Goal: Complete application form: Complete application form

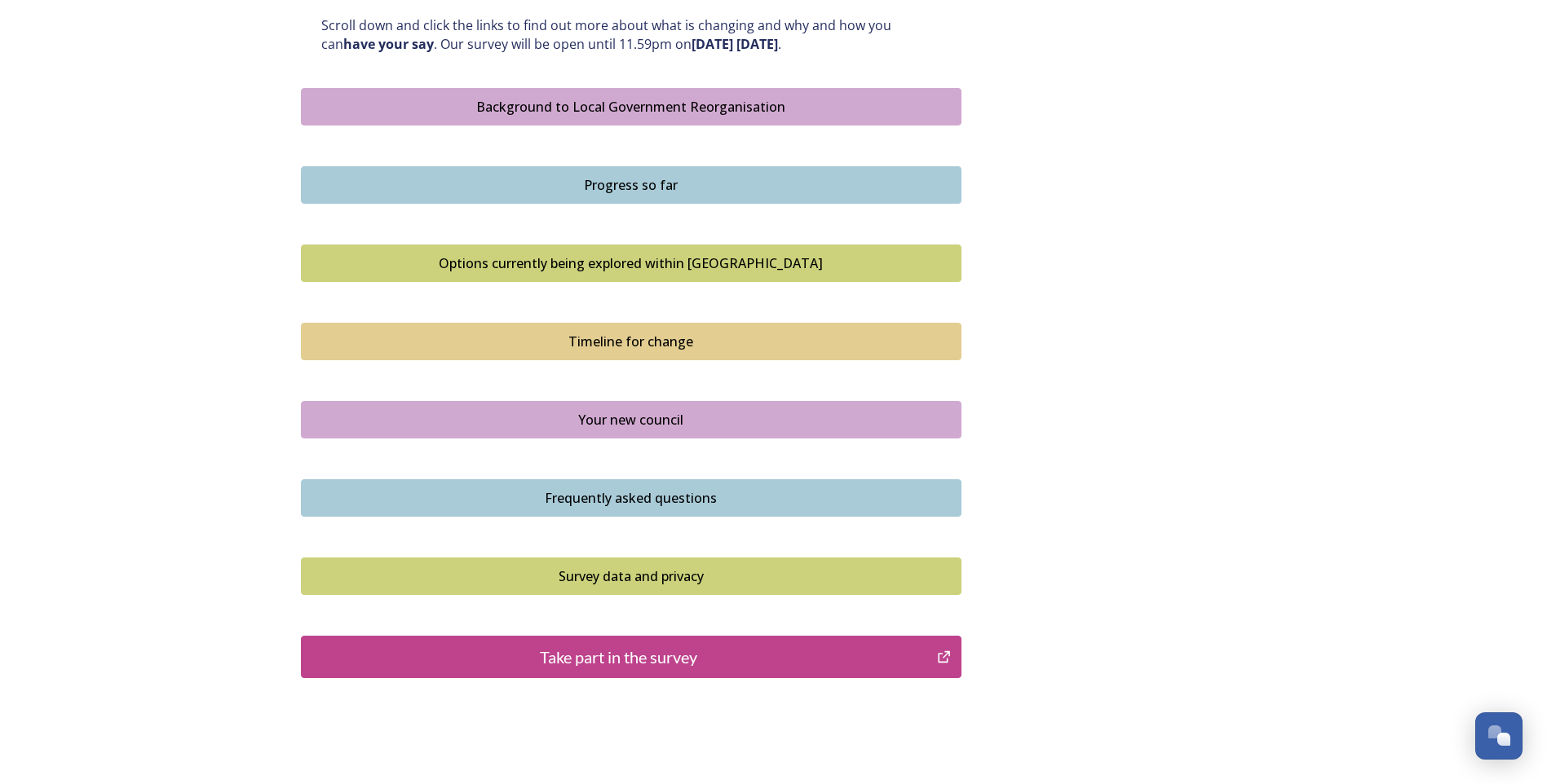
scroll to position [970, 0]
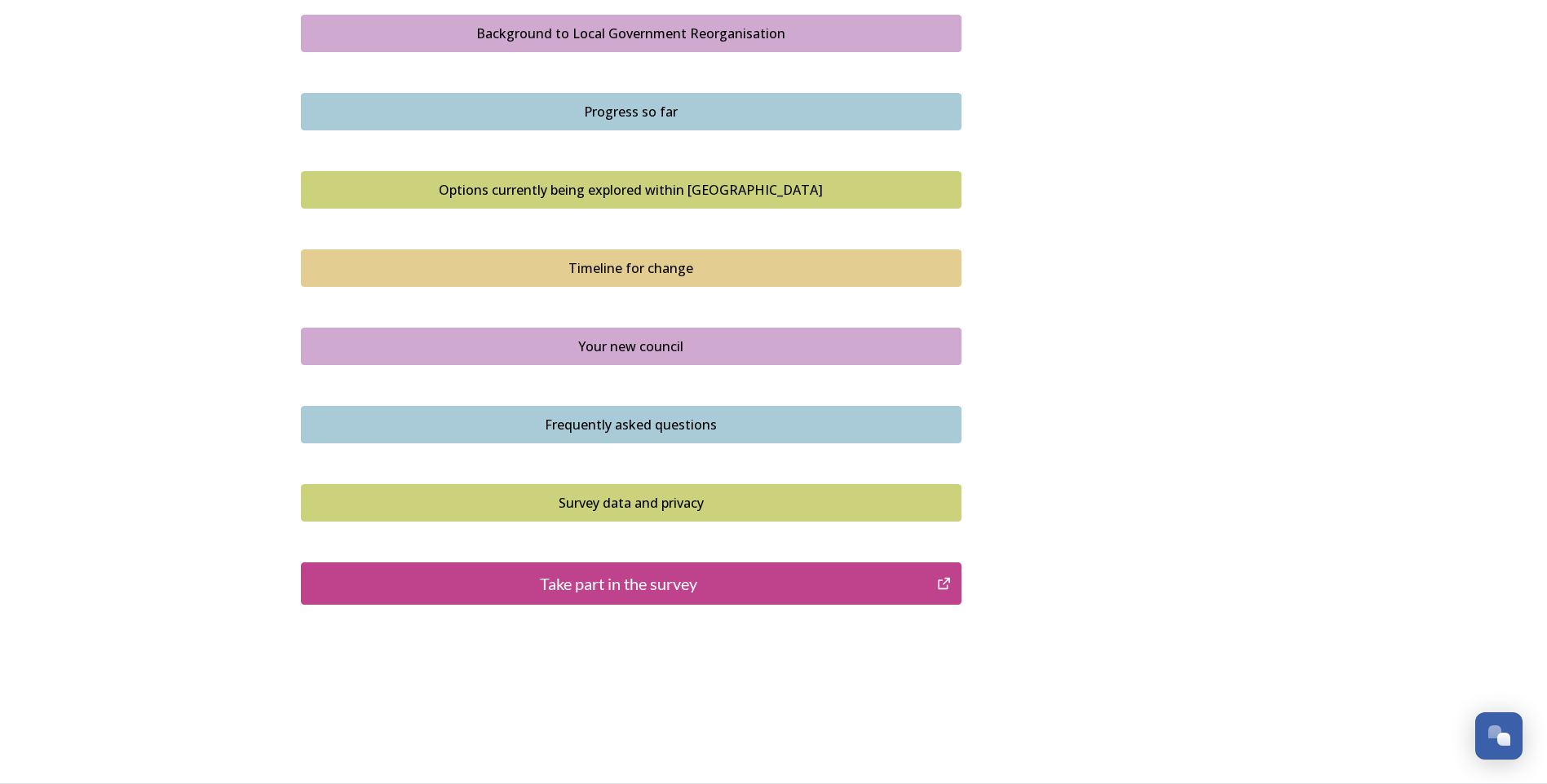
click at [681, 595] on div "Take part in the survey" at bounding box center [619, 583] width 619 height 24
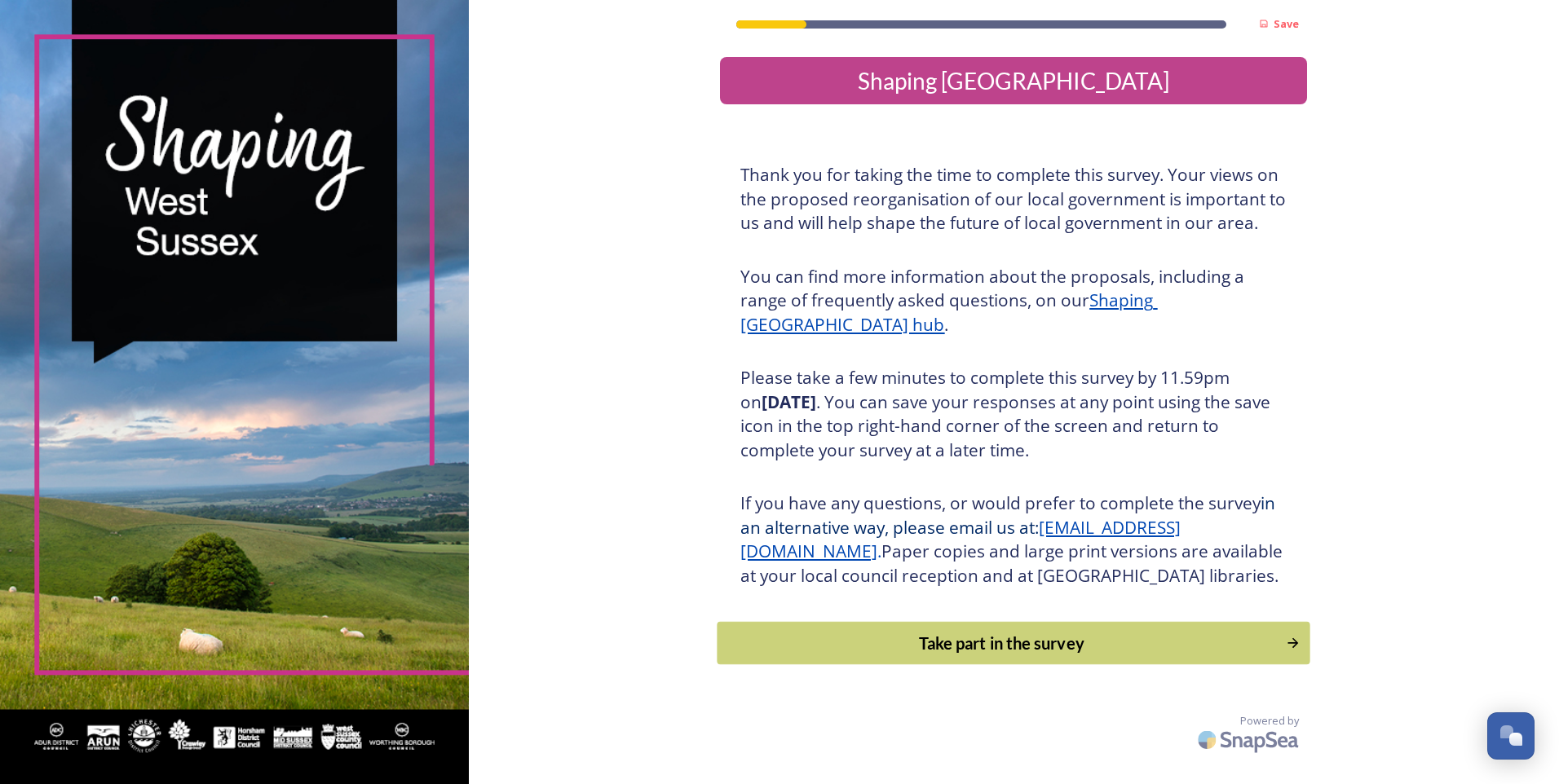
click at [1074, 655] on div "Take part in the survey" at bounding box center [1001, 643] width 551 height 24
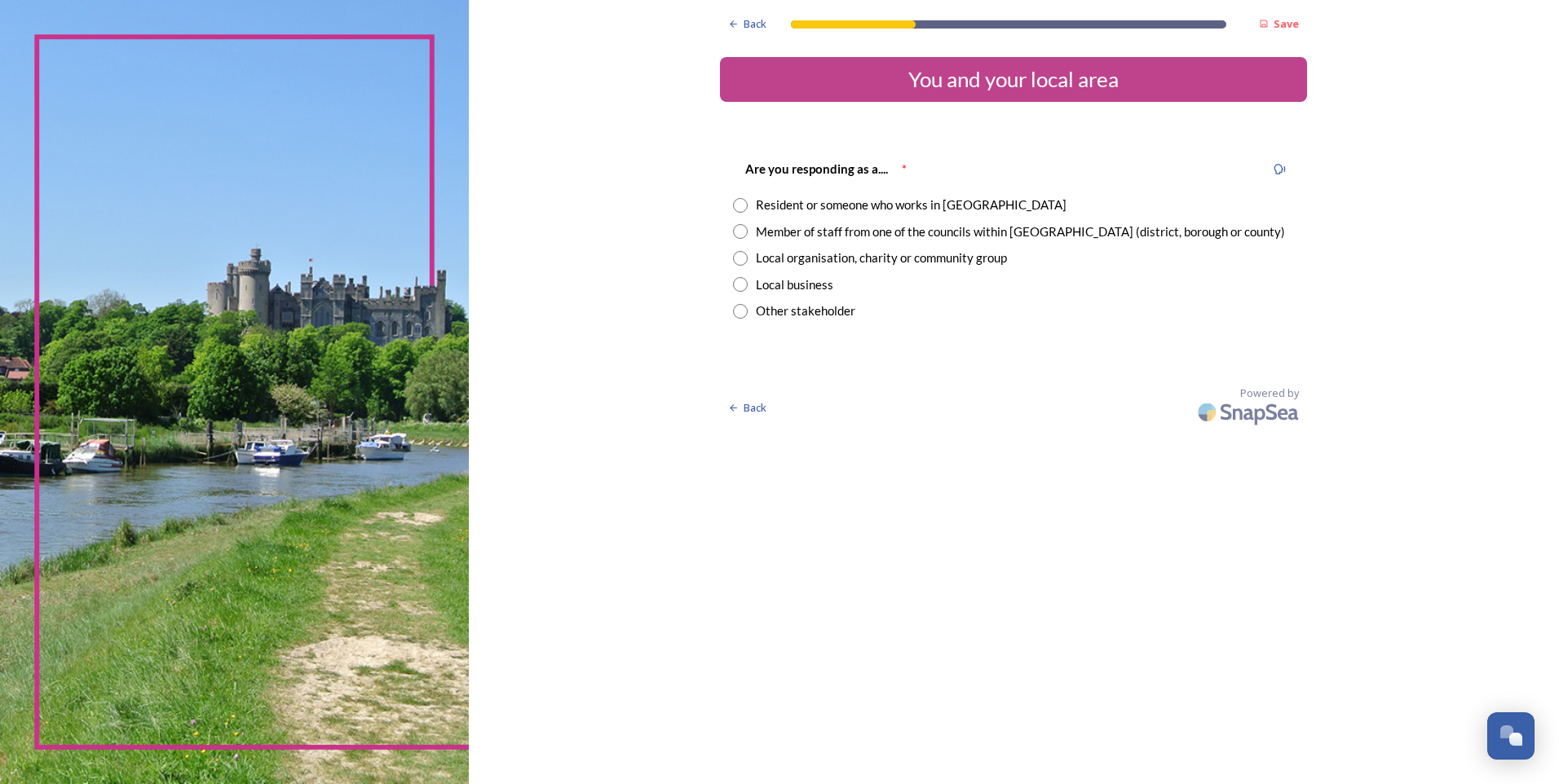
click at [737, 232] on input "radio" at bounding box center [740, 231] width 15 height 15
radio input "true"
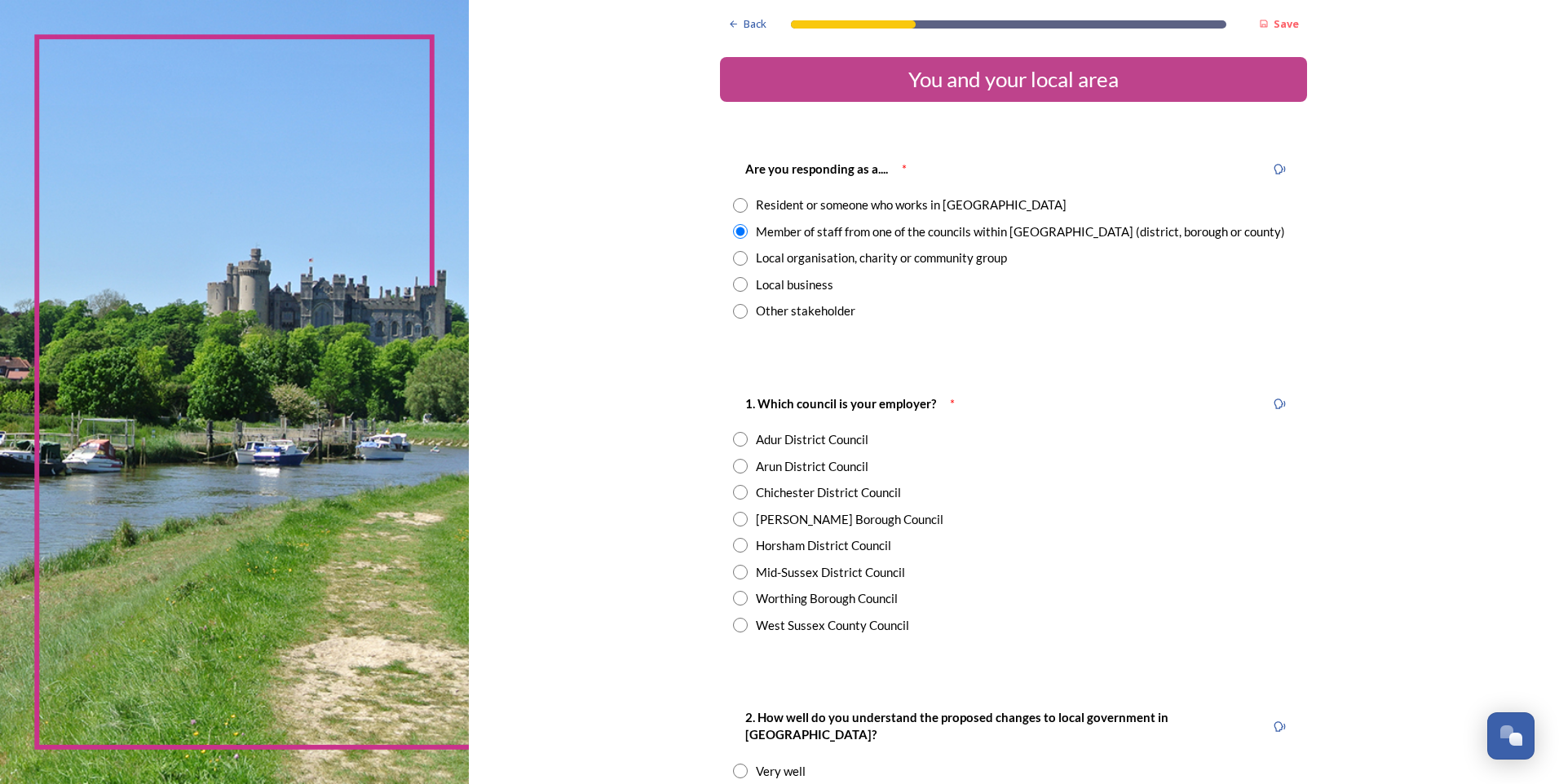
drag, startPoint x: 734, startPoint y: 625, endPoint x: 820, endPoint y: 626, distance: 86.0
click at [735, 625] on input "radio" at bounding box center [740, 625] width 15 height 15
radio input "true"
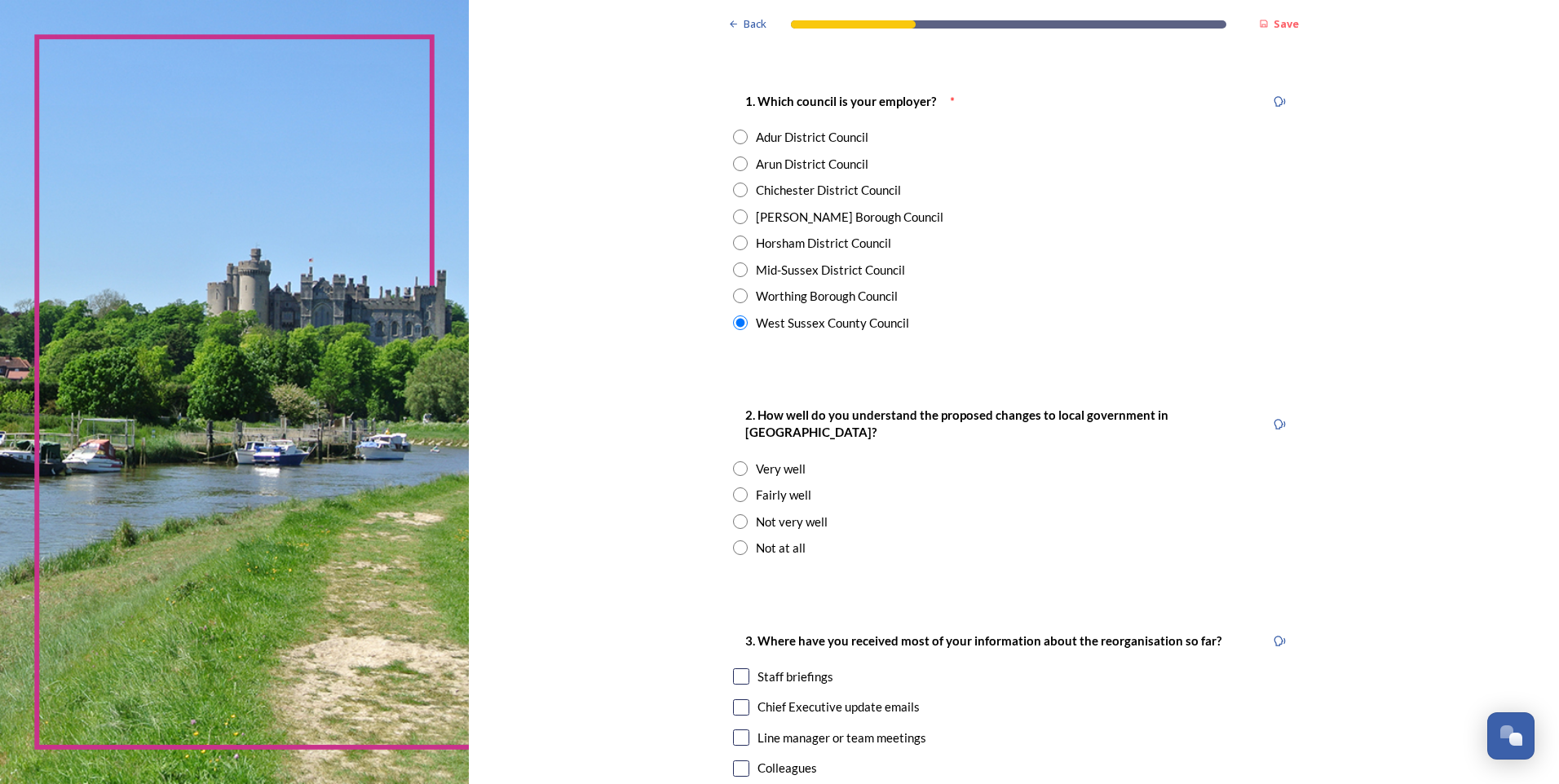
scroll to position [326, 0]
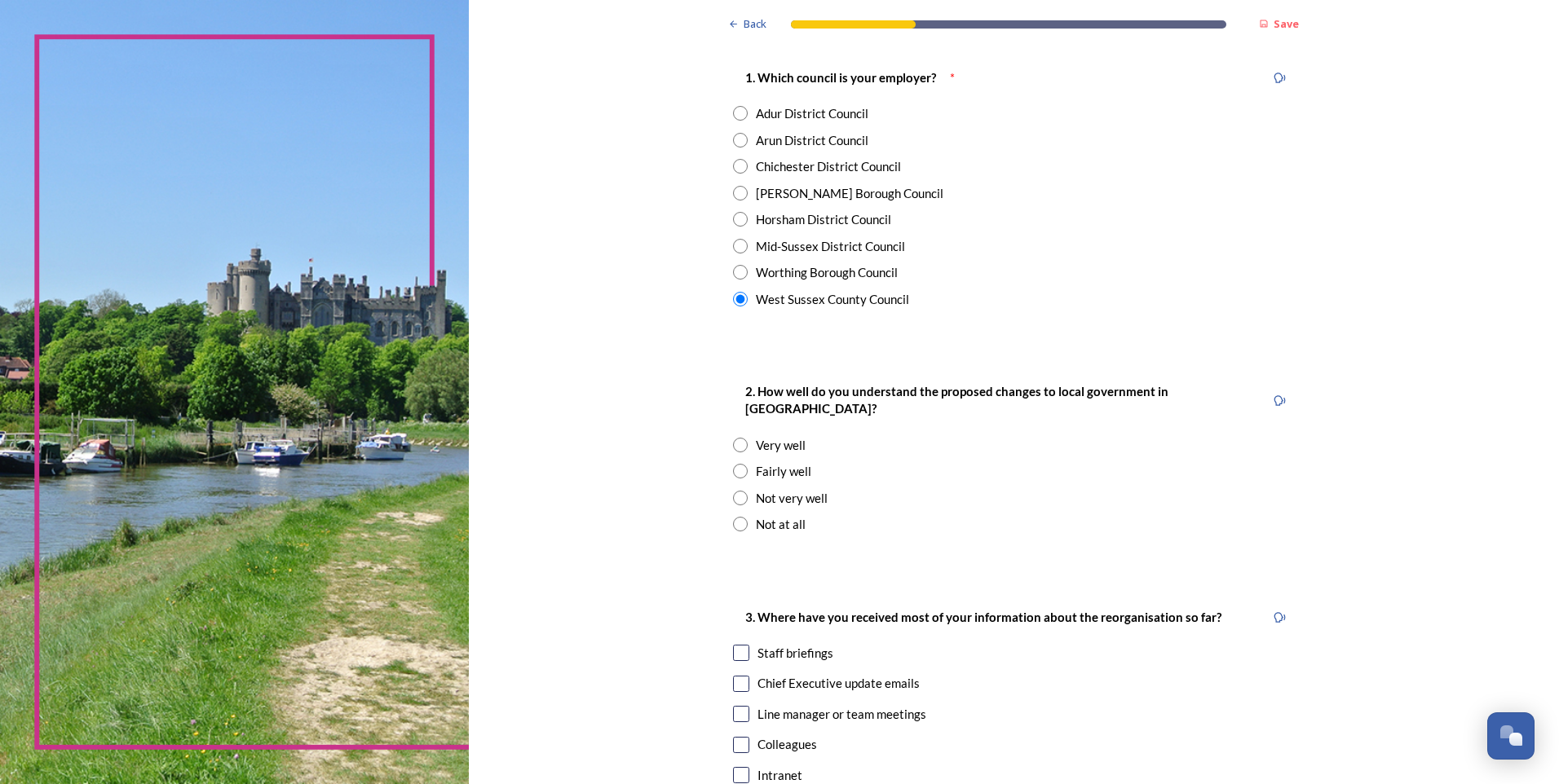
click at [733, 437] on input "radio" at bounding box center [740, 444] width 15 height 15
radio input "true"
click at [735, 463] on input "radio" at bounding box center [740, 470] width 15 height 15
radio input "true"
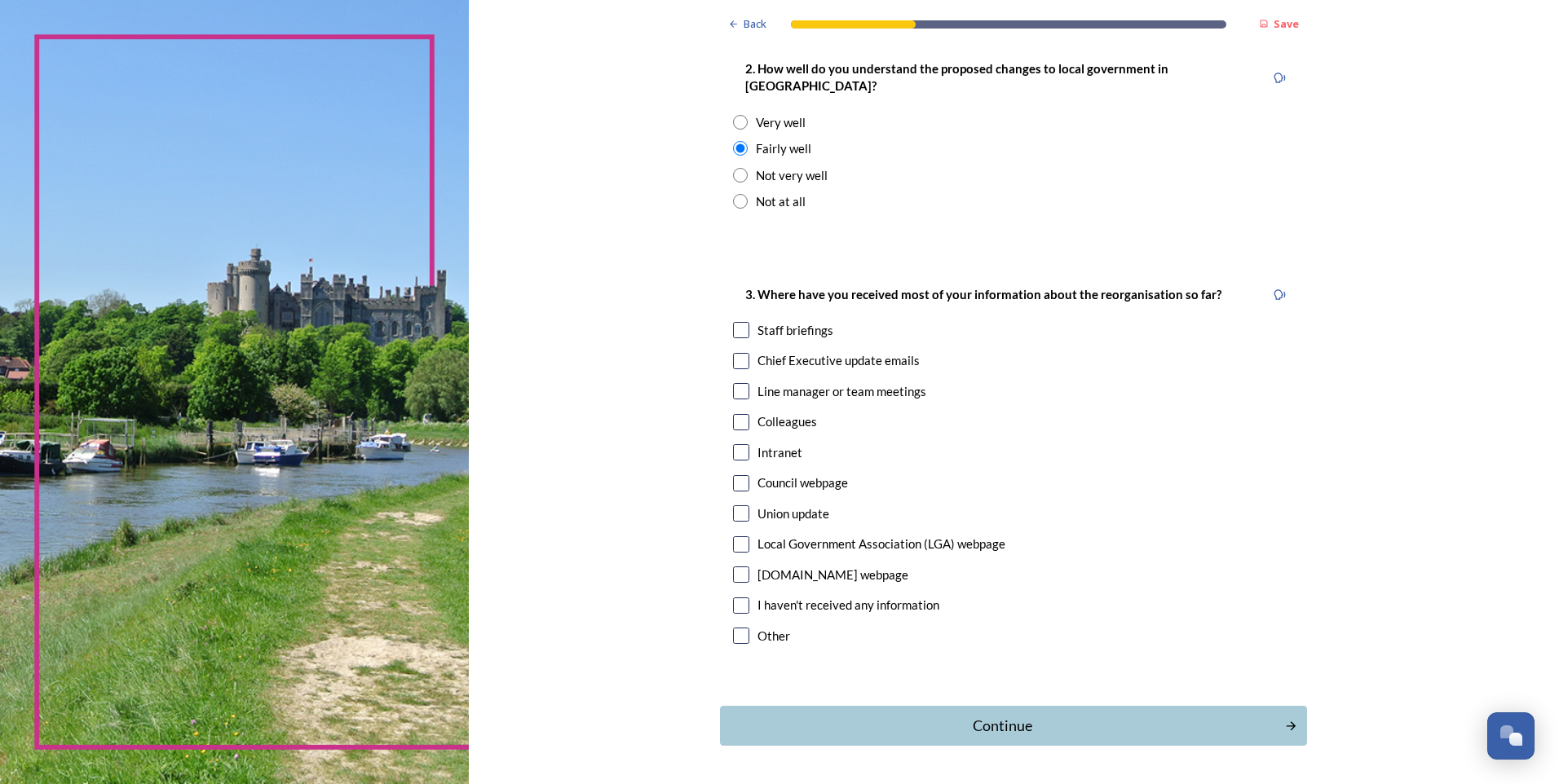
scroll to position [652, 0]
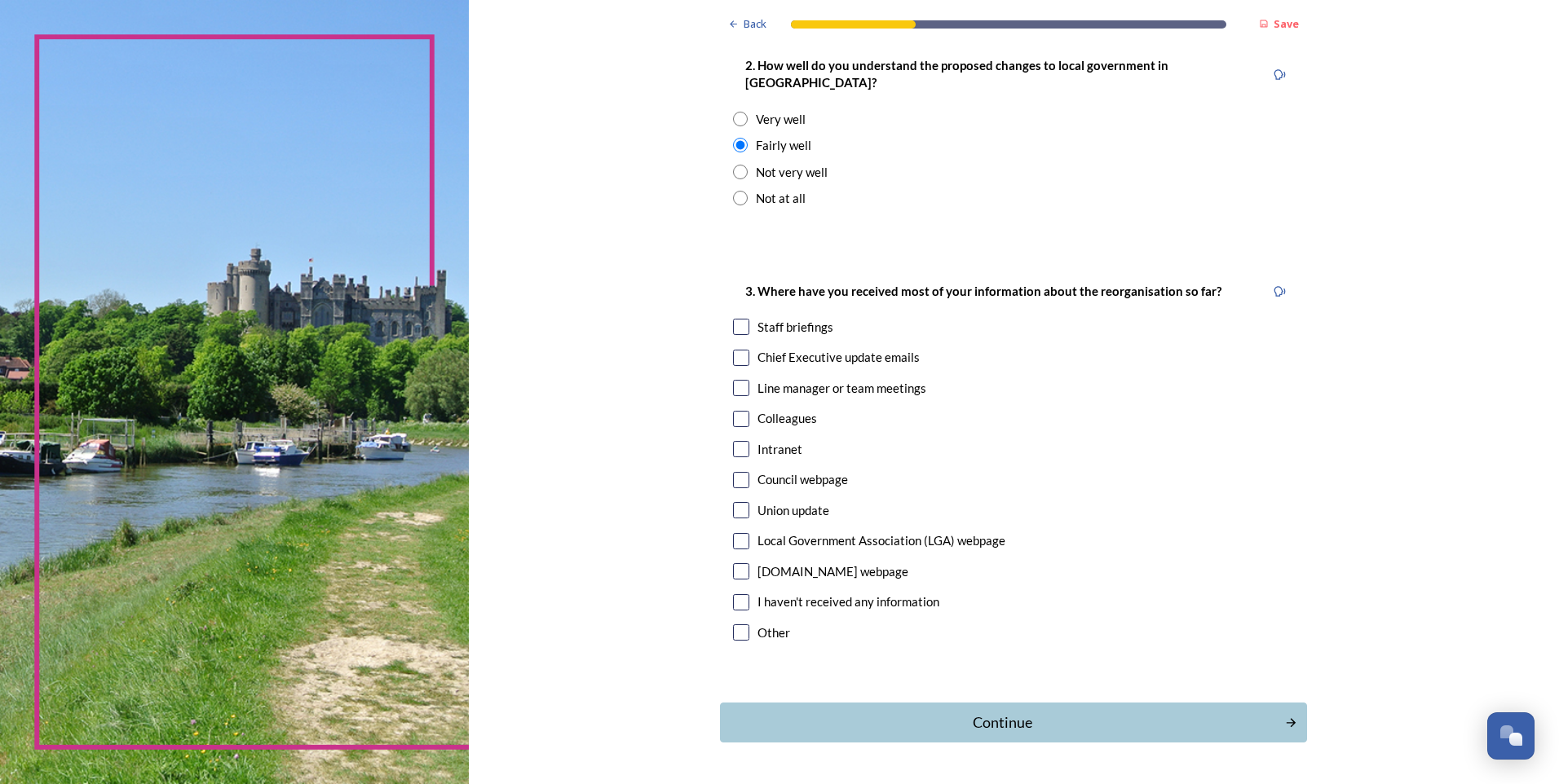
click at [738, 319] on input "checkbox" at bounding box center [741, 327] width 16 height 16
checkbox input "true"
click at [740, 349] on input "checkbox" at bounding box center [741, 357] width 16 height 16
checkbox input "true"
click at [742, 533] on input "checkbox" at bounding box center [741, 541] width 16 height 16
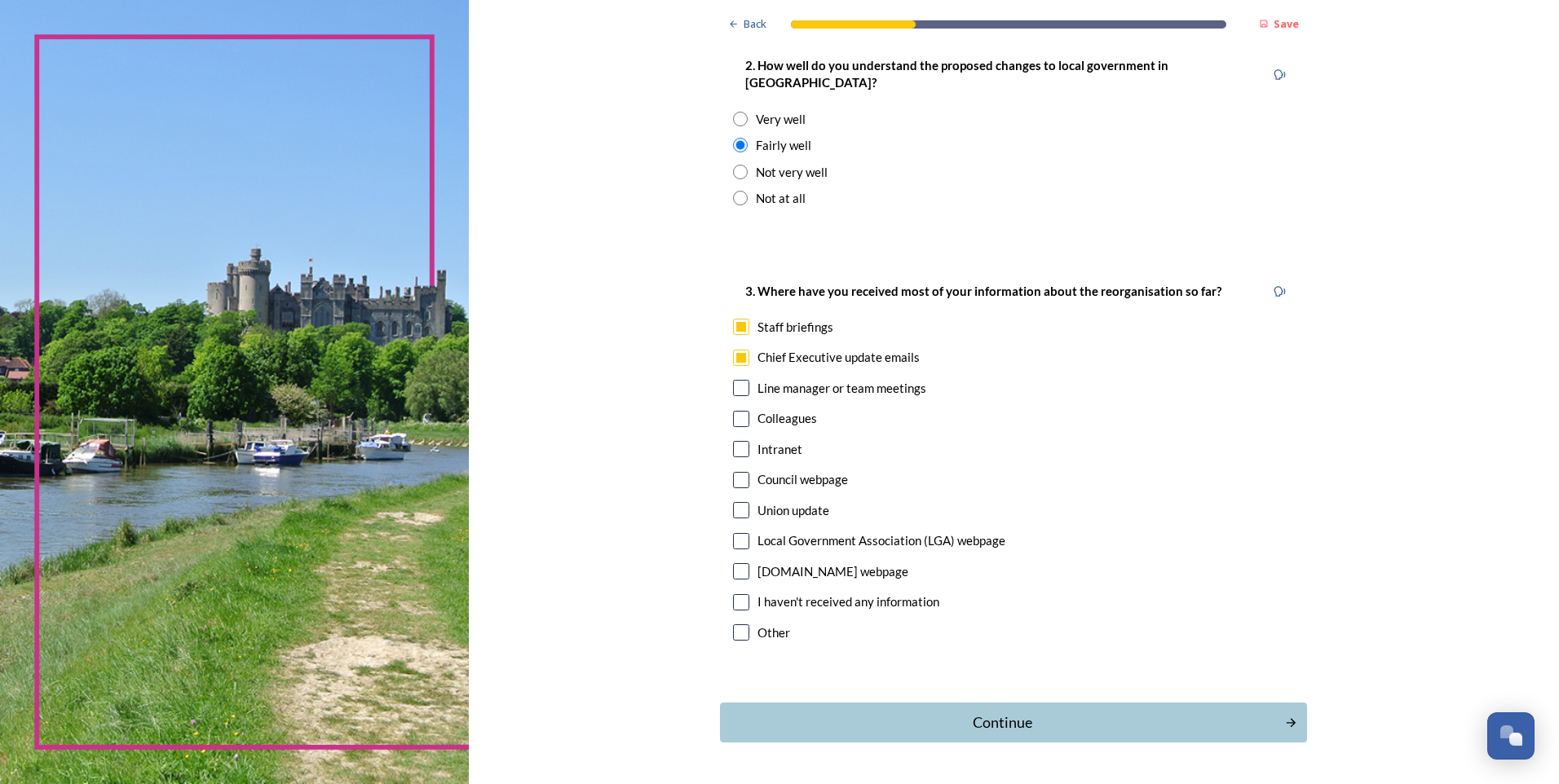
checkbox input "true"
click at [1078, 711] on div "Continue" at bounding box center [1002, 722] width 552 height 22
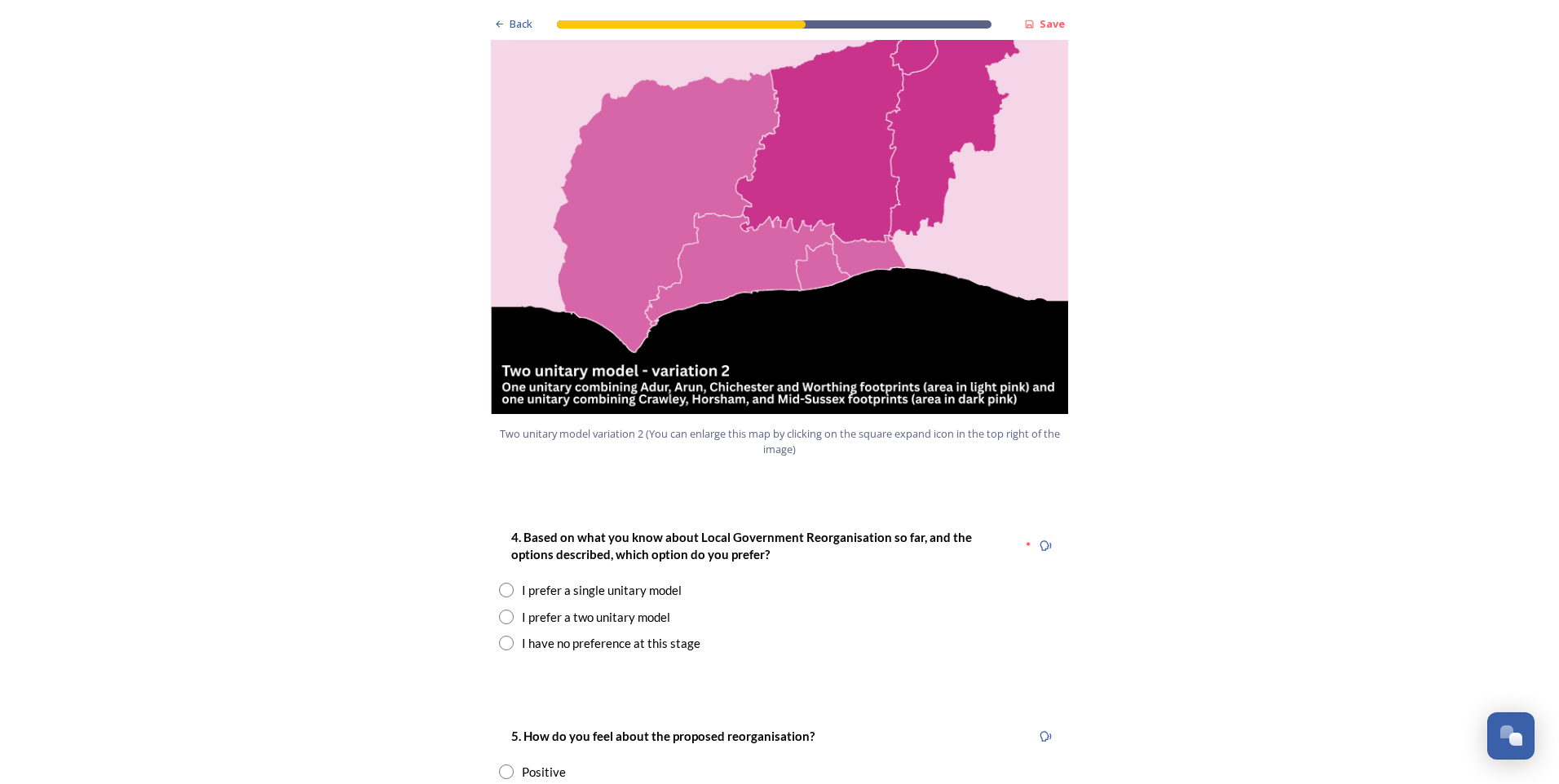
scroll to position [1793, 0]
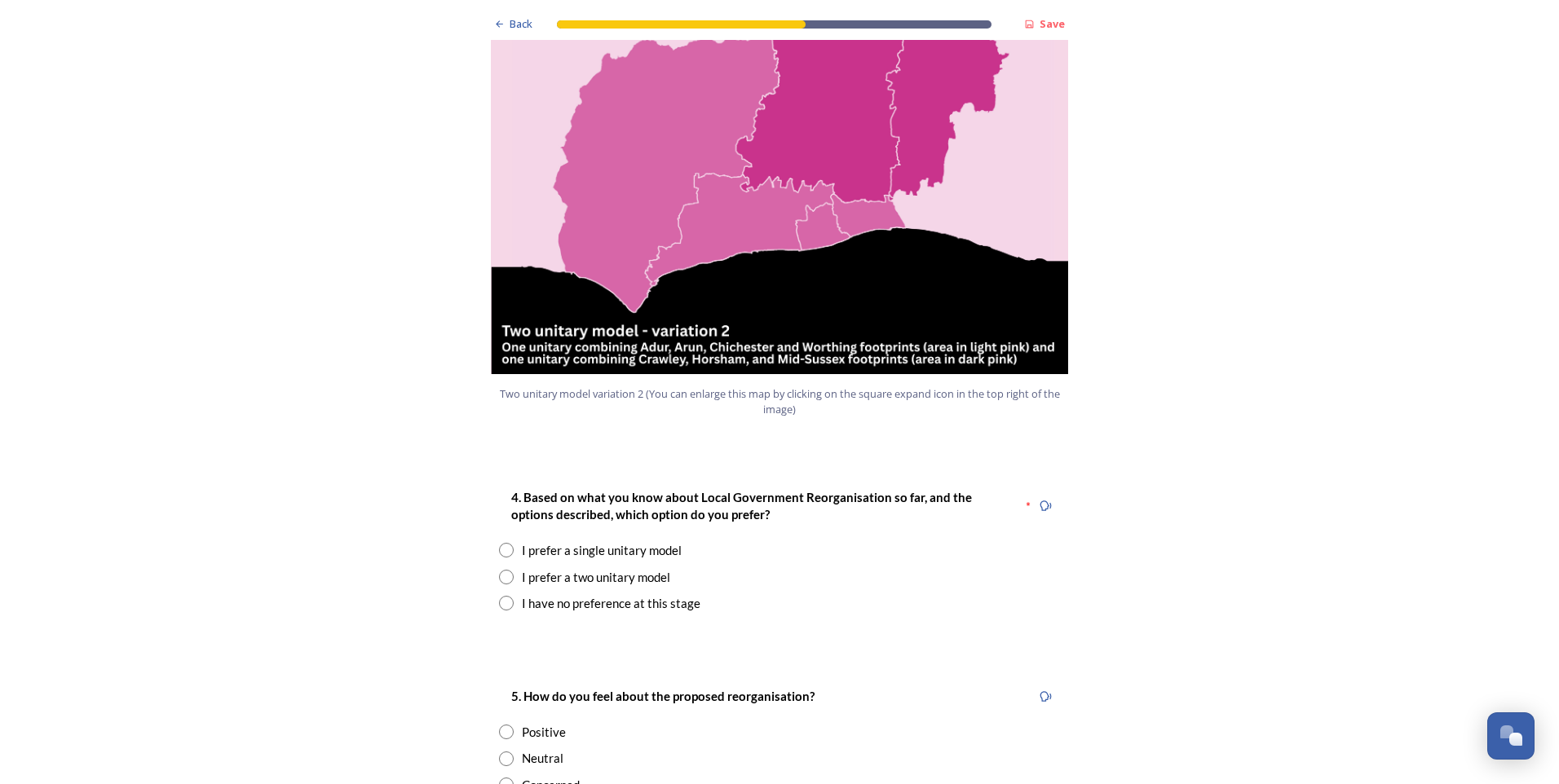
click at [499, 543] on input "radio" at bounding box center [506, 550] width 15 height 15
radio input "true"
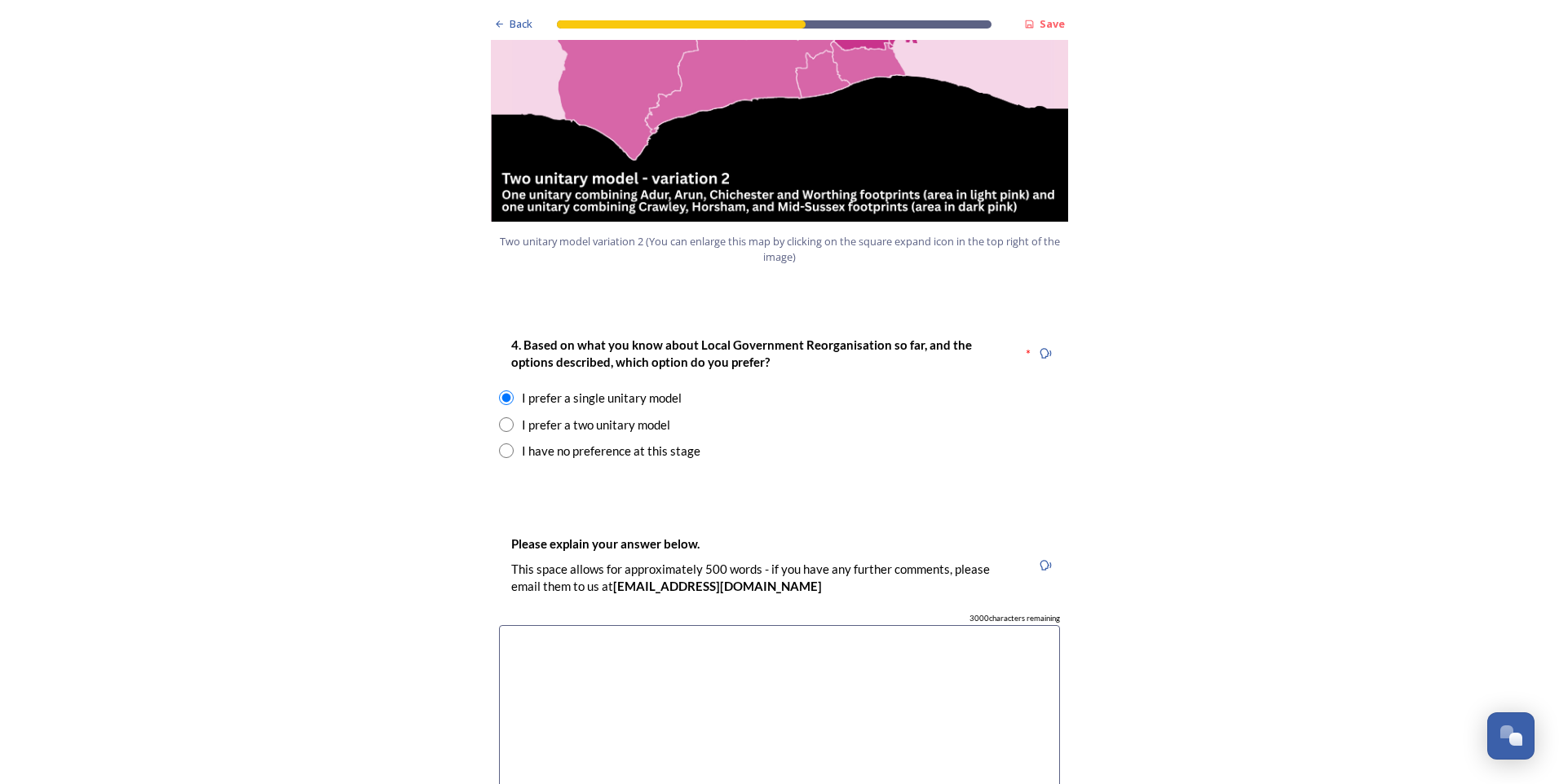
scroll to position [2119, 0]
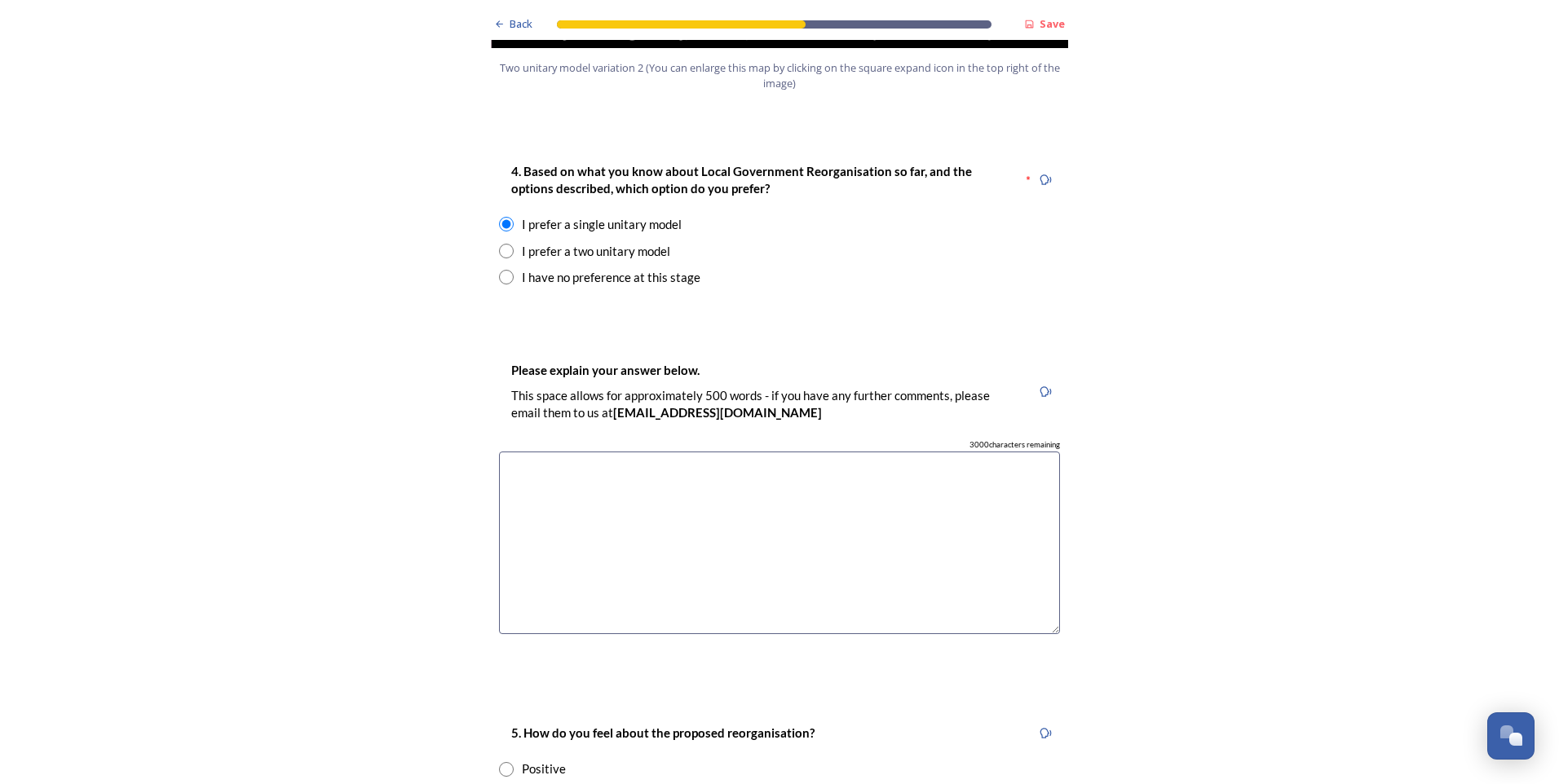
click at [687, 451] on textarea at bounding box center [779, 543] width 561 height 183
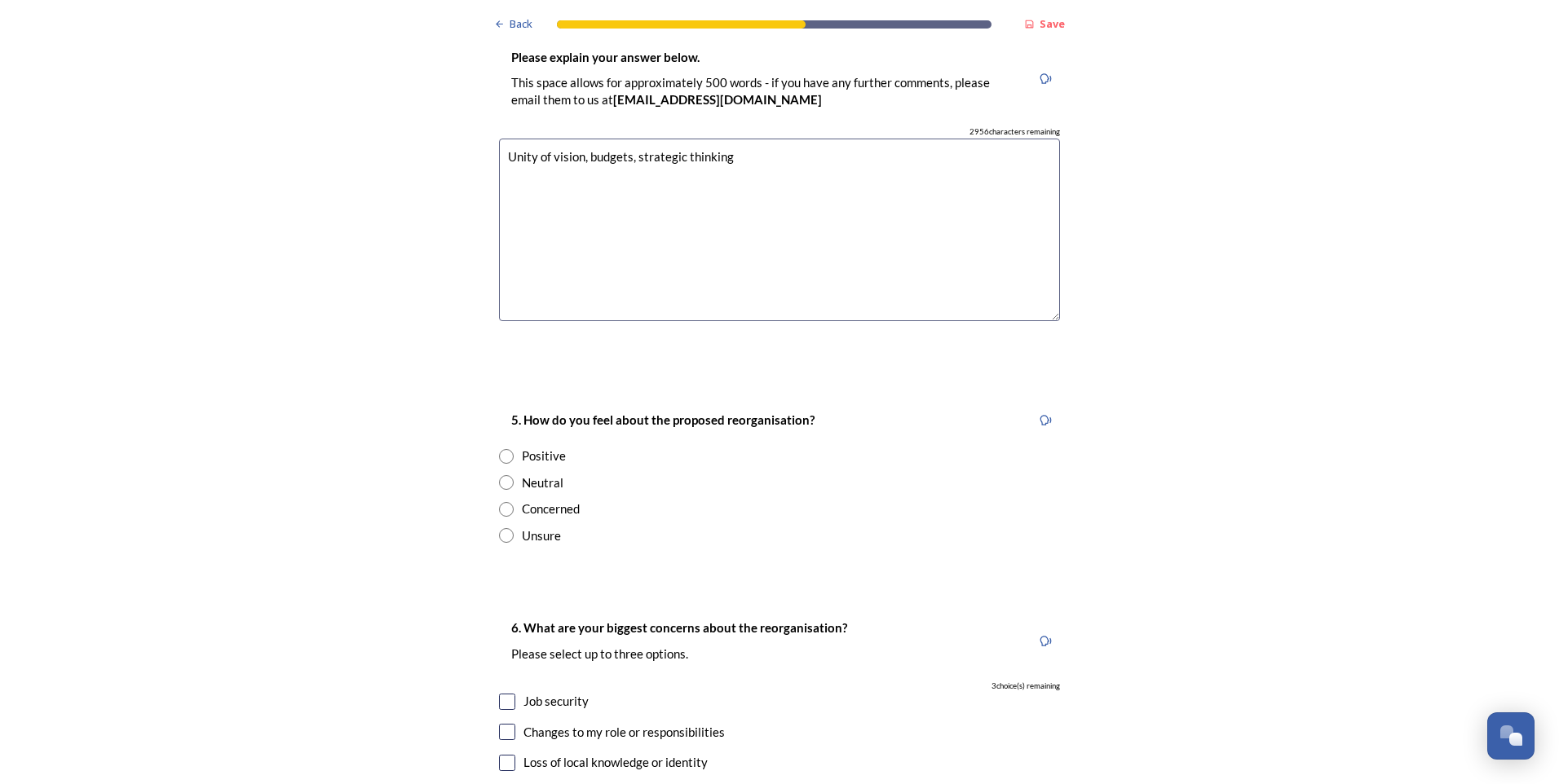
scroll to position [2445, 0]
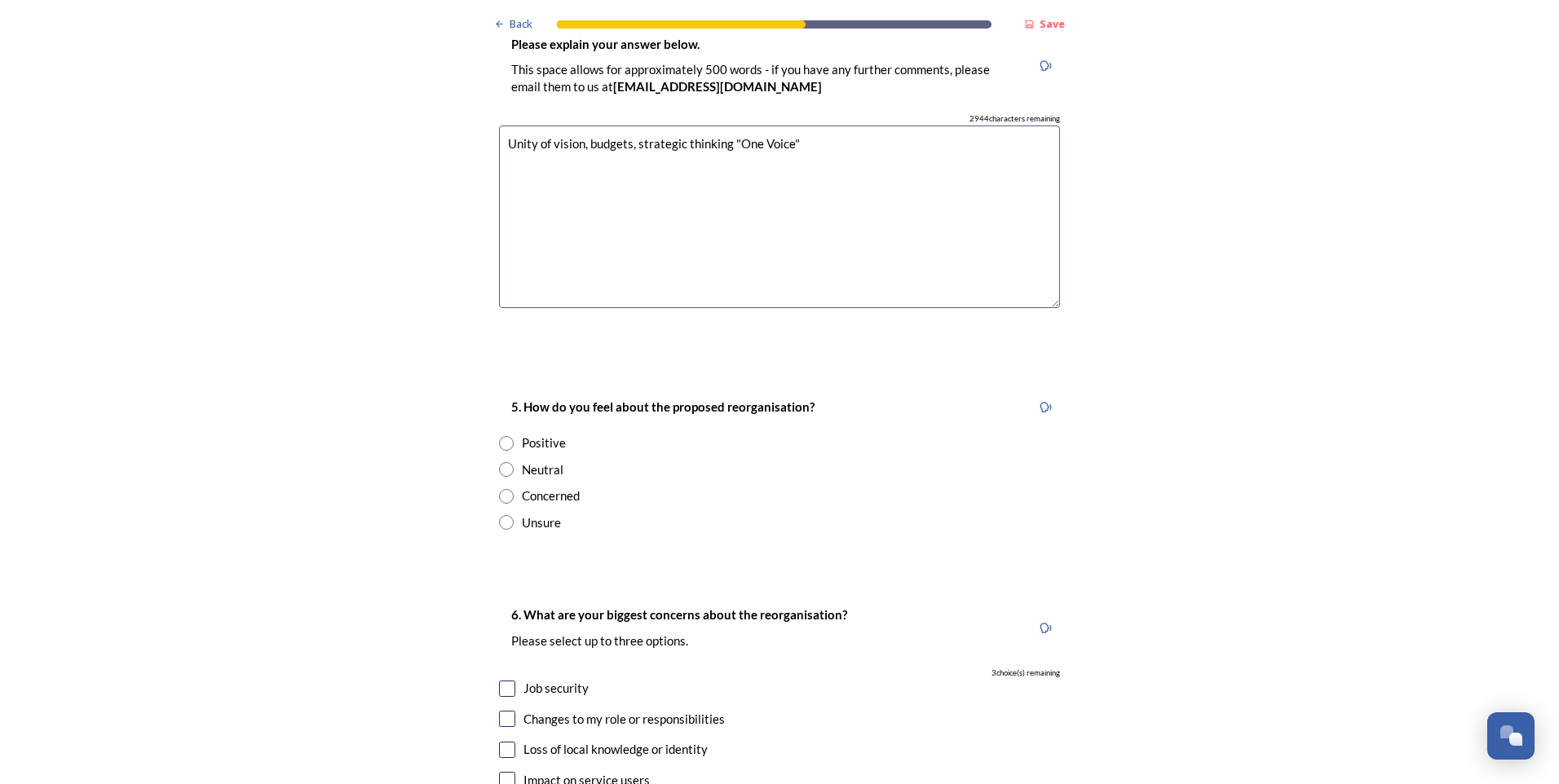
type textarea "Unity of vision, budgets, strategic thinking "One Voice""
click at [500, 462] on input "radio" at bounding box center [506, 469] width 15 height 15
radio input "true"
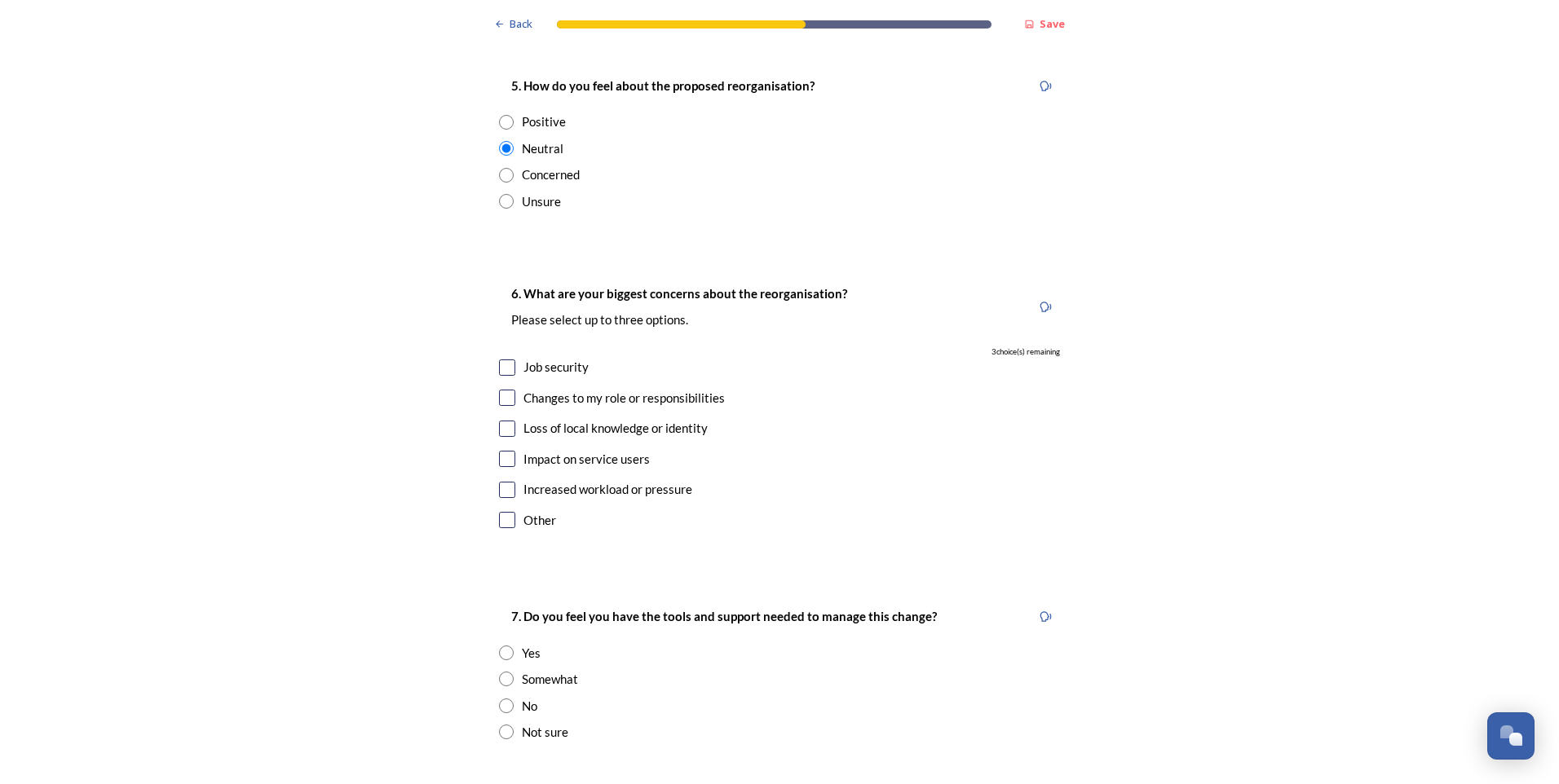
scroll to position [2771, 0]
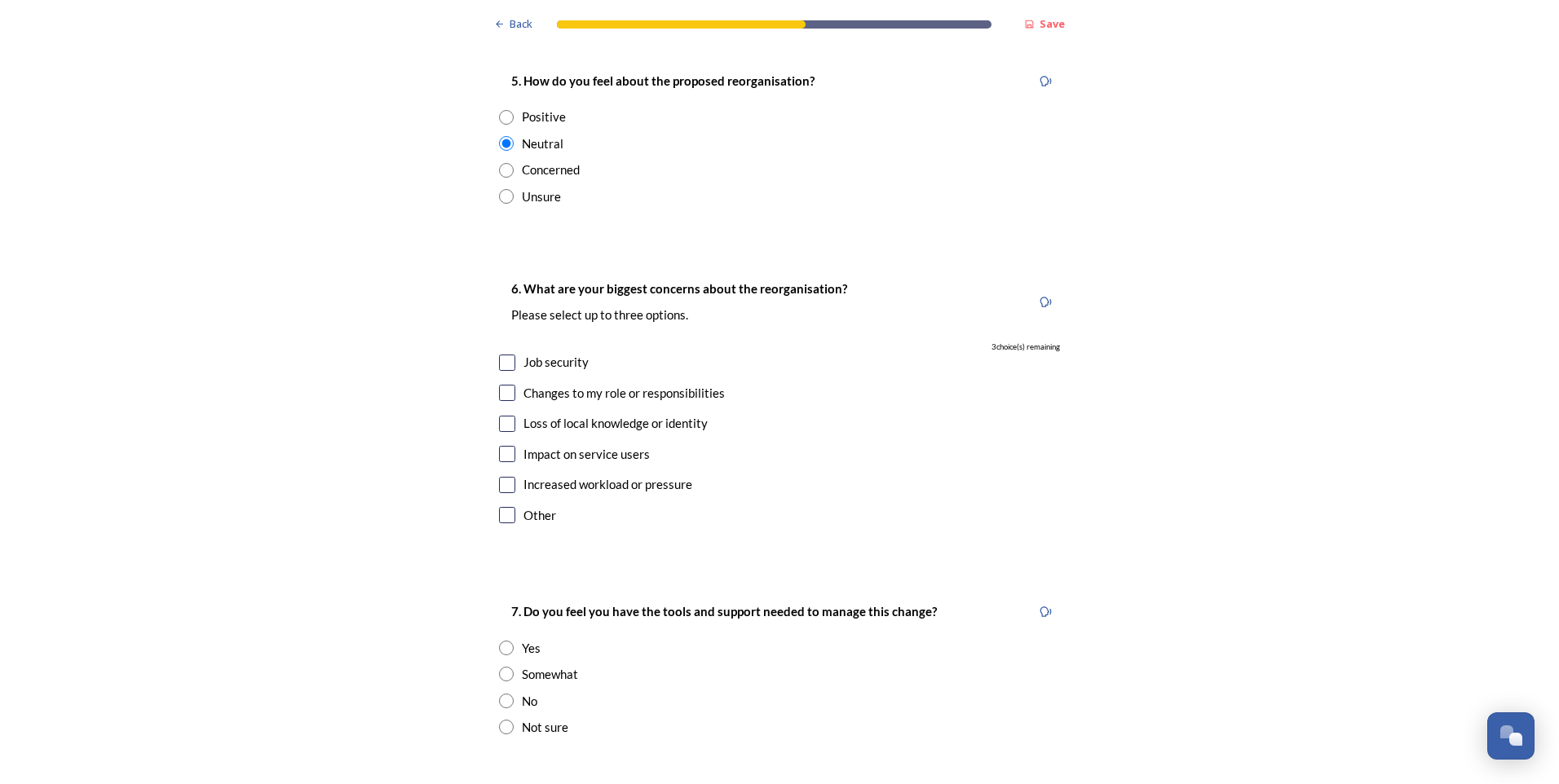
click at [503, 354] on input "checkbox" at bounding box center [507, 362] width 16 height 16
checkbox input "true"
click at [499, 477] on input "checkbox" at bounding box center [507, 485] width 16 height 16
checkbox input "true"
click at [501, 446] on input "checkbox" at bounding box center [507, 454] width 16 height 16
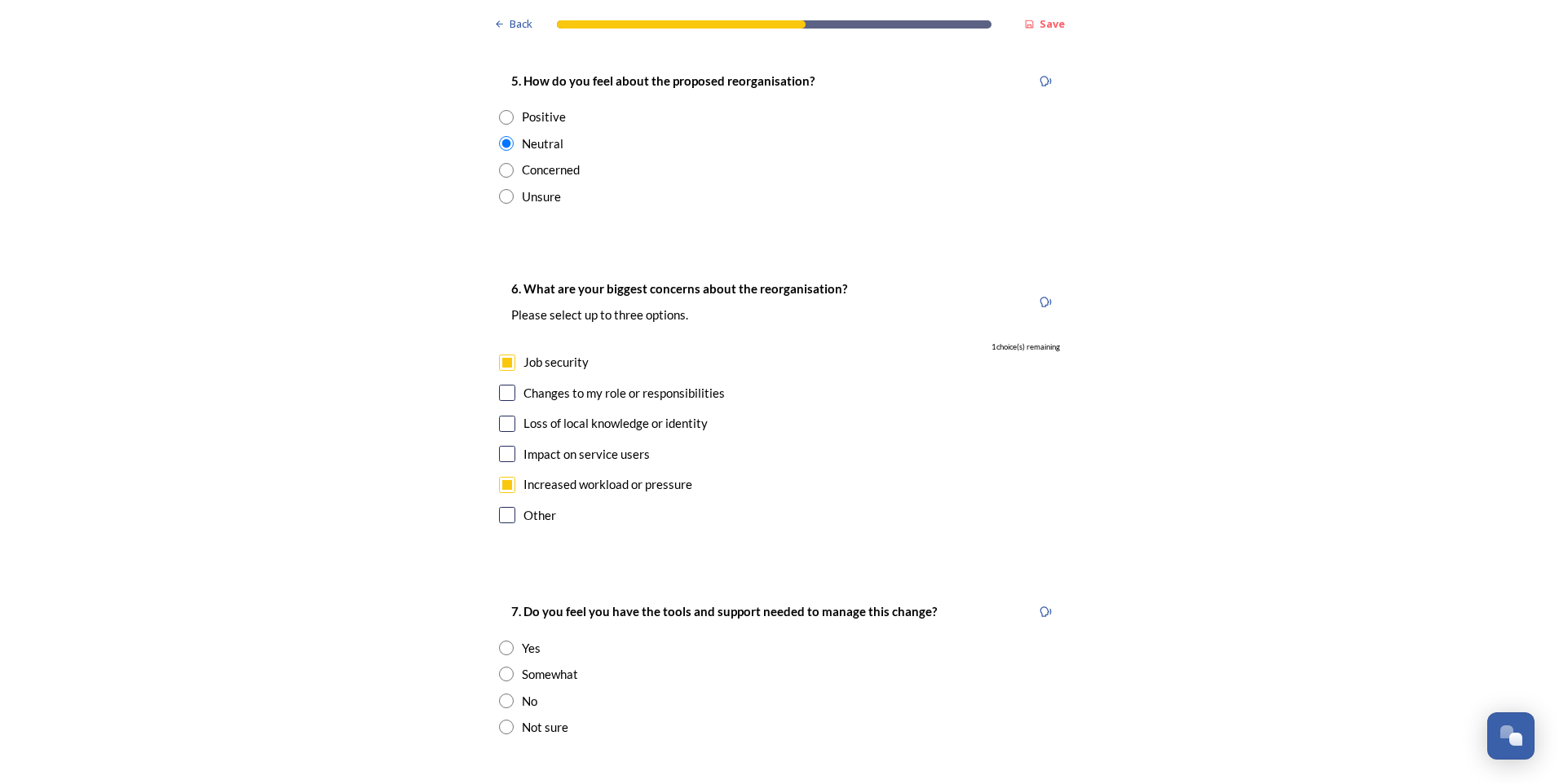
checkbox input "true"
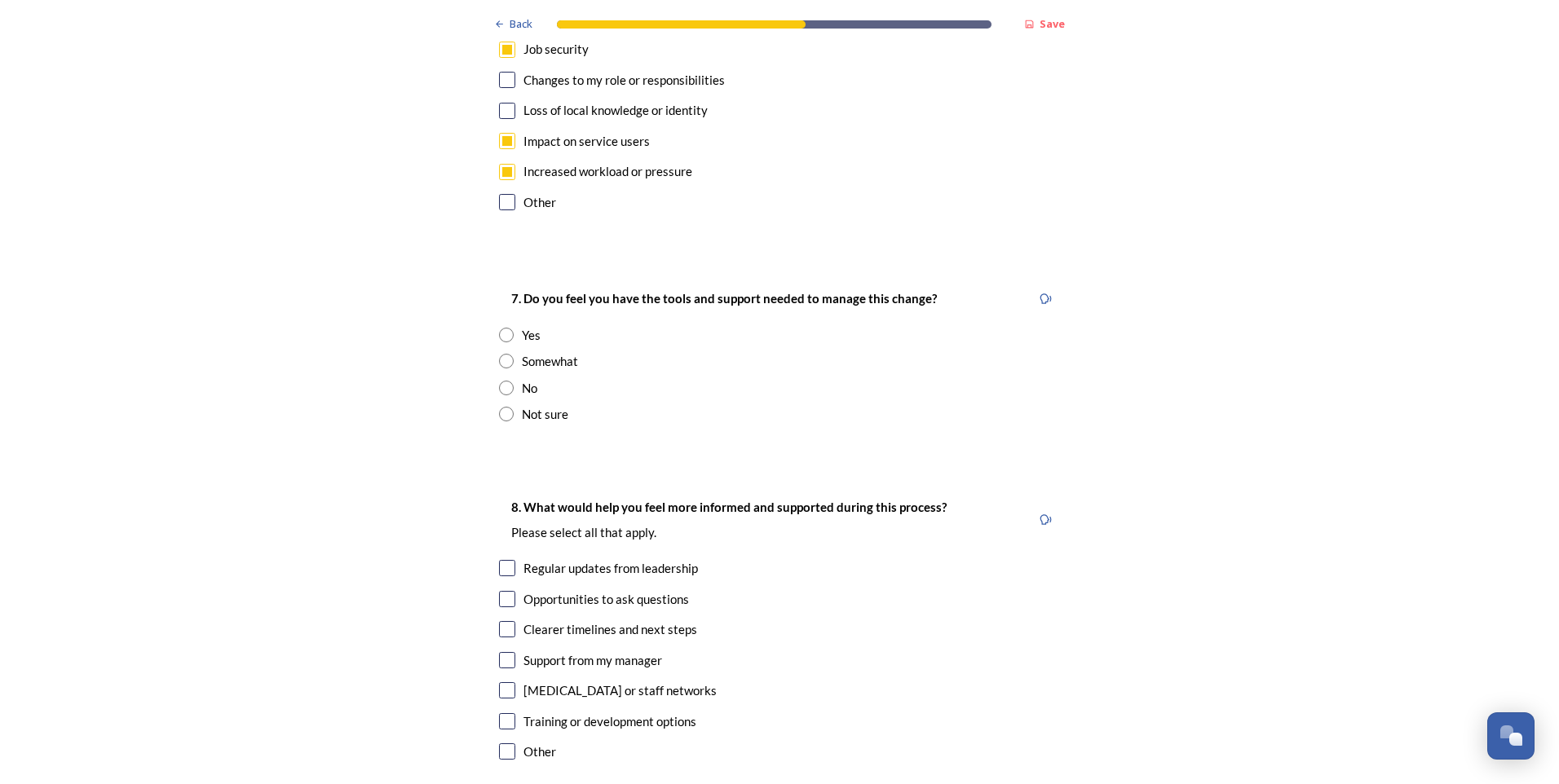
scroll to position [3097, 0]
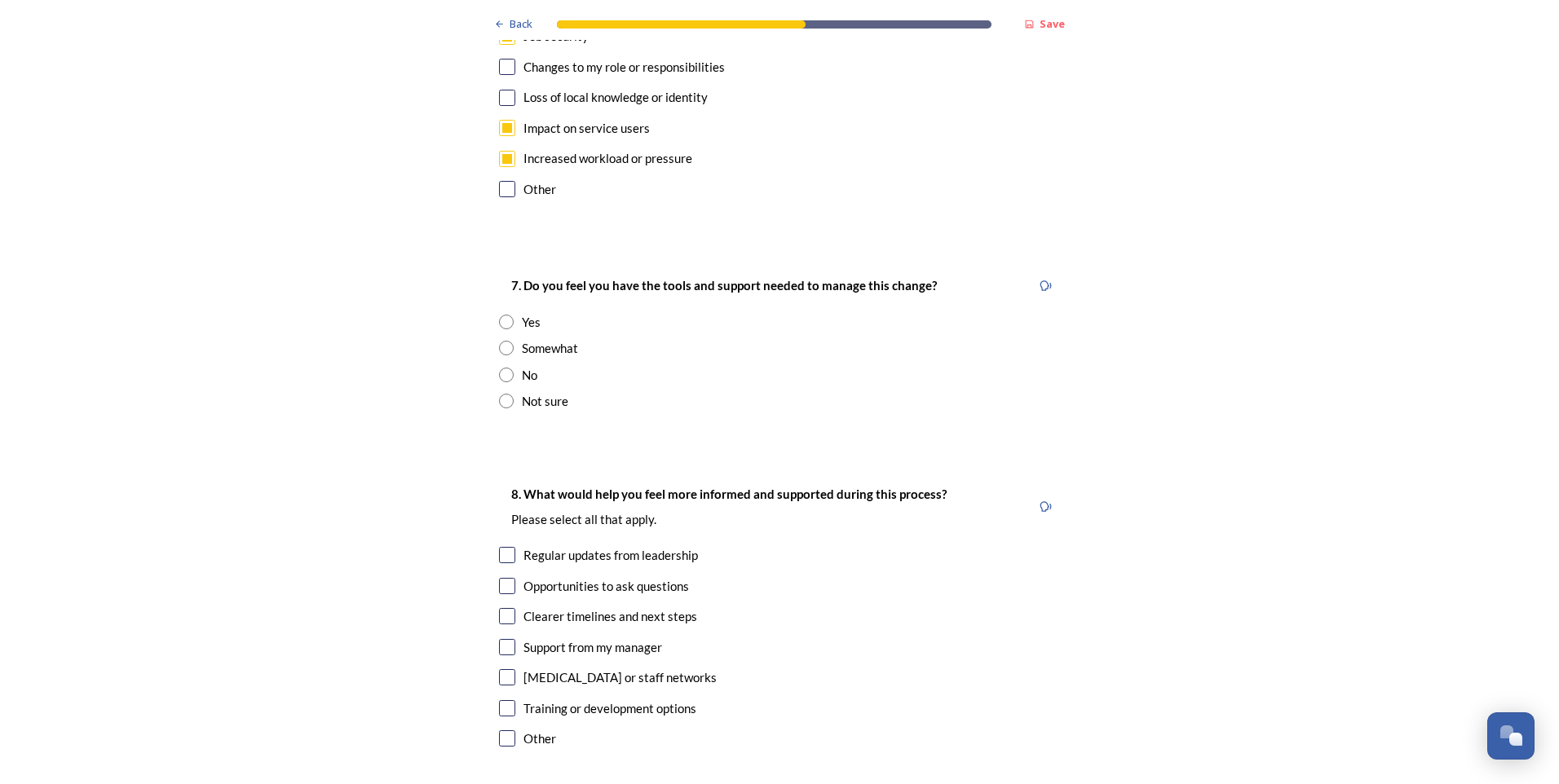
click at [501, 367] on input "radio" at bounding box center [506, 374] width 15 height 15
radio input "true"
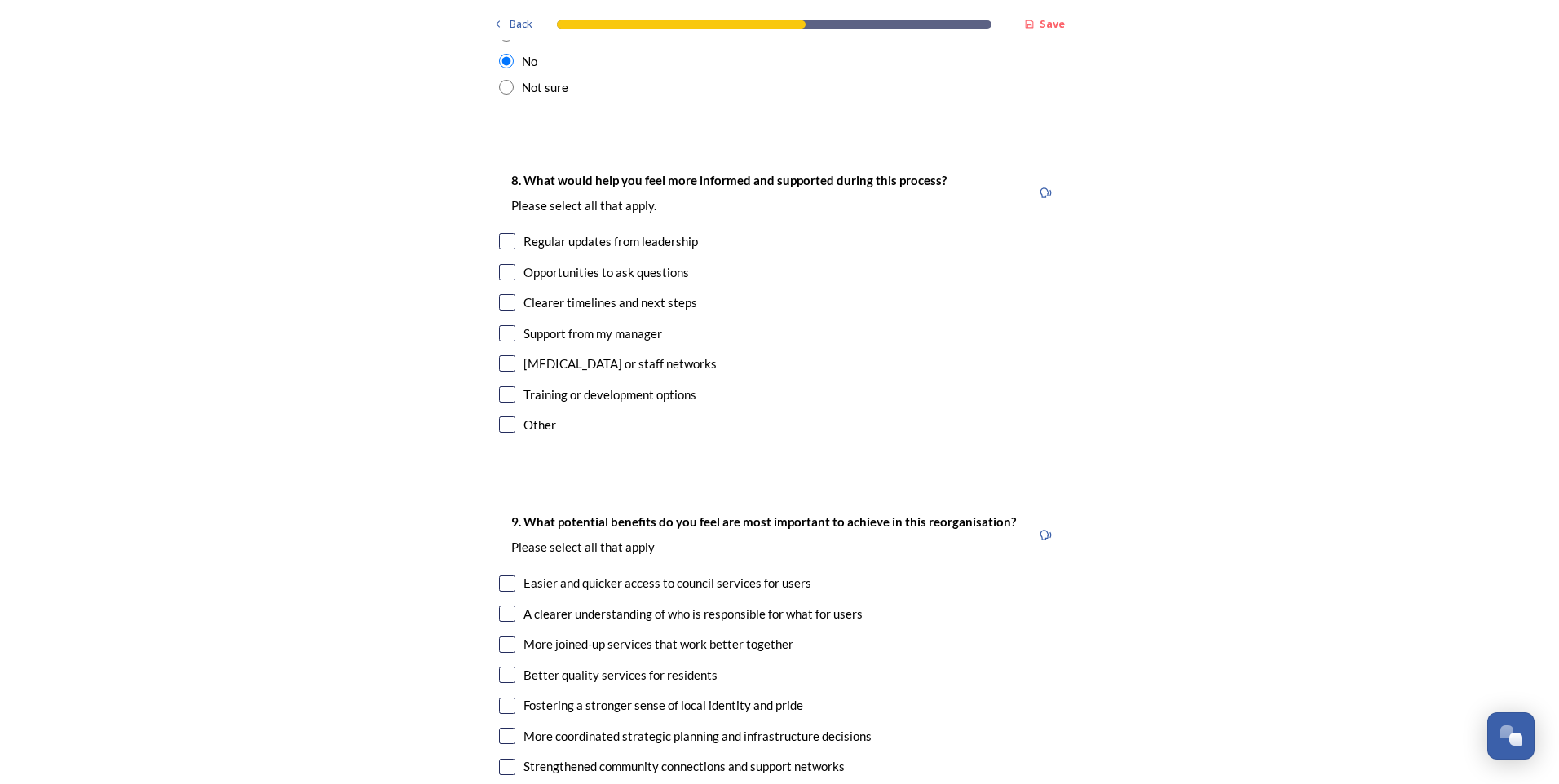
scroll to position [3423, 0]
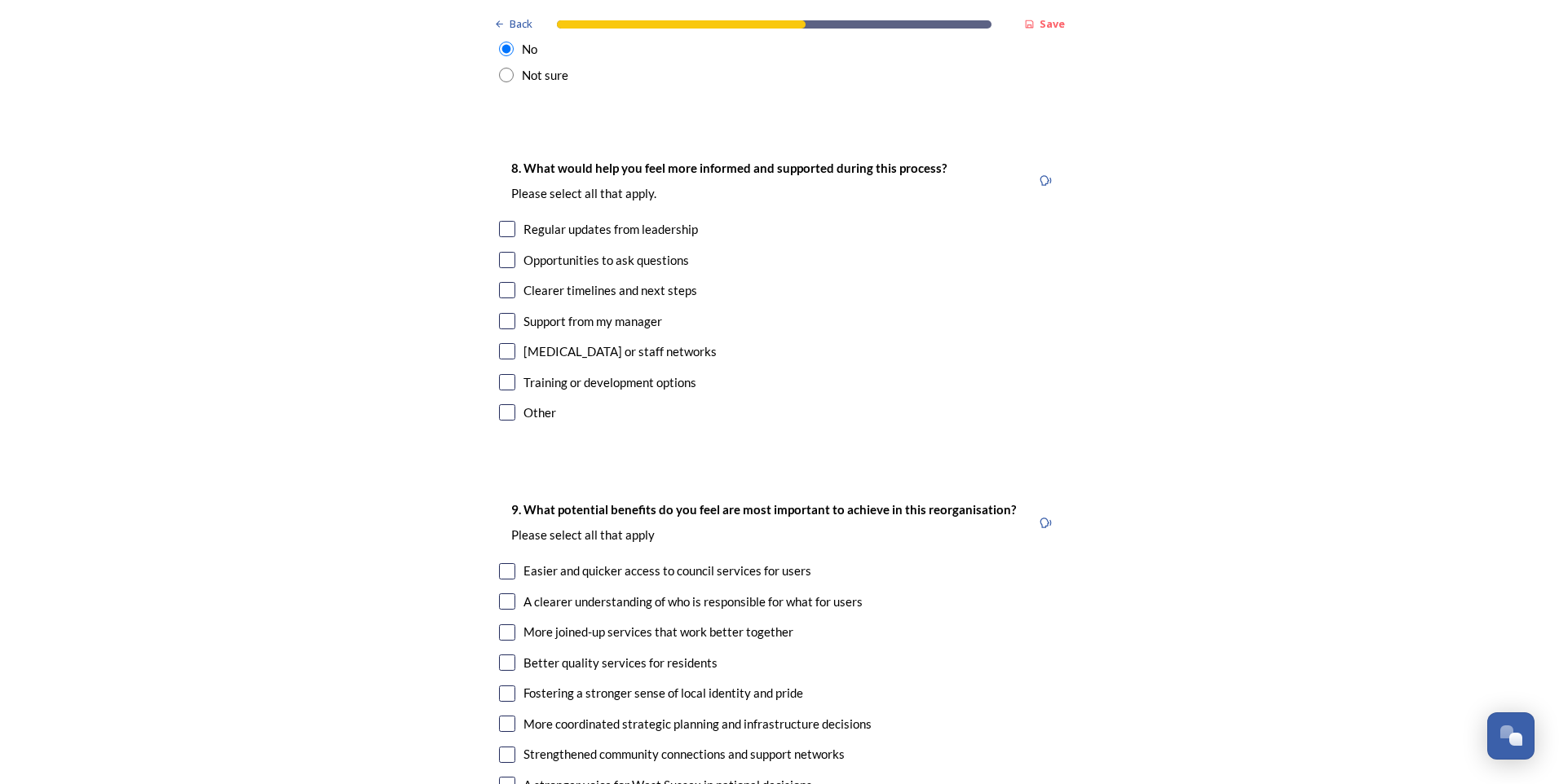
click at [499, 343] on input "checkbox" at bounding box center [507, 351] width 16 height 16
checkbox input "true"
click at [499, 313] on input "checkbox" at bounding box center [507, 321] width 16 height 16
checkbox input "true"
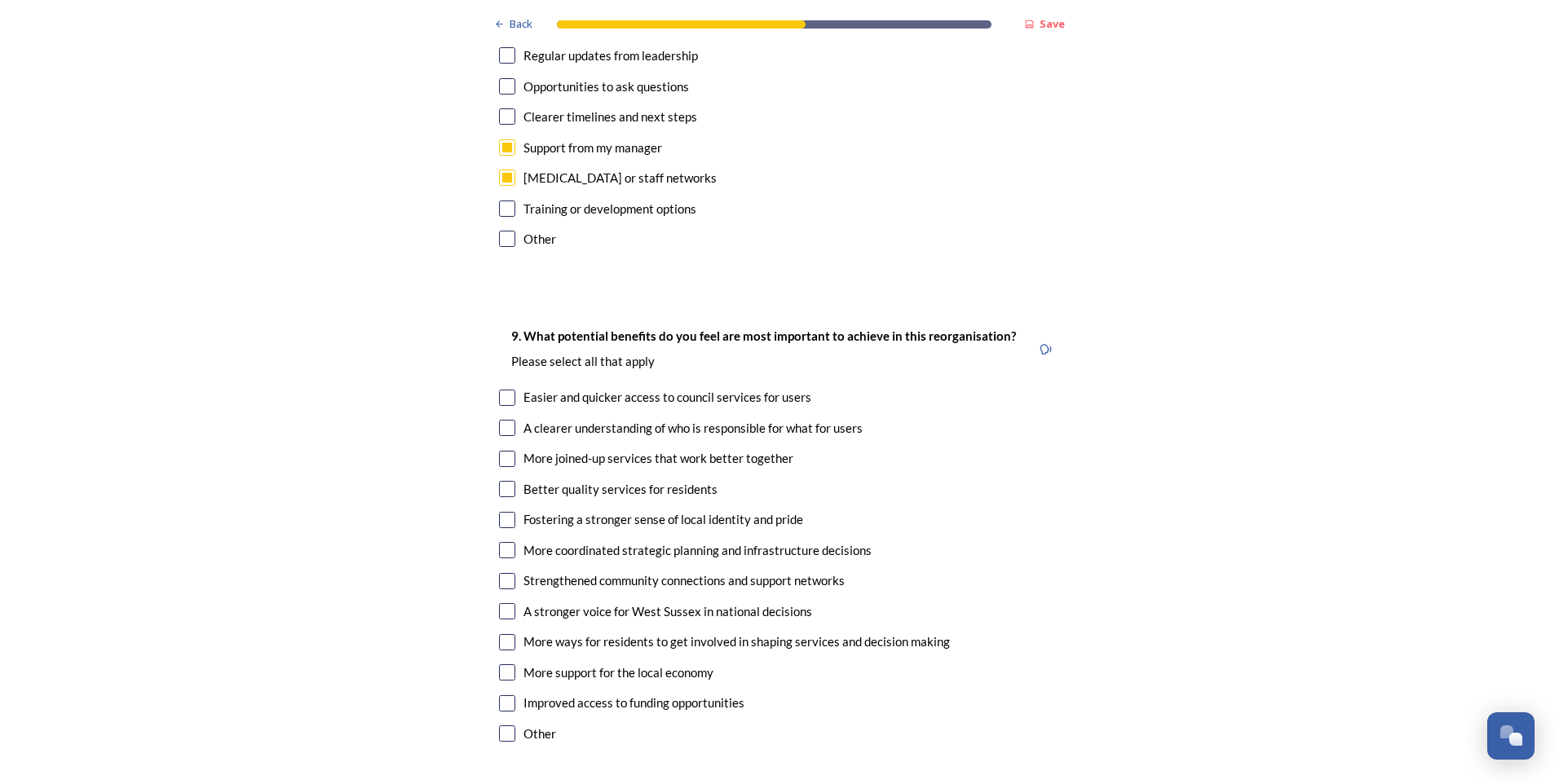
scroll to position [3668, 0]
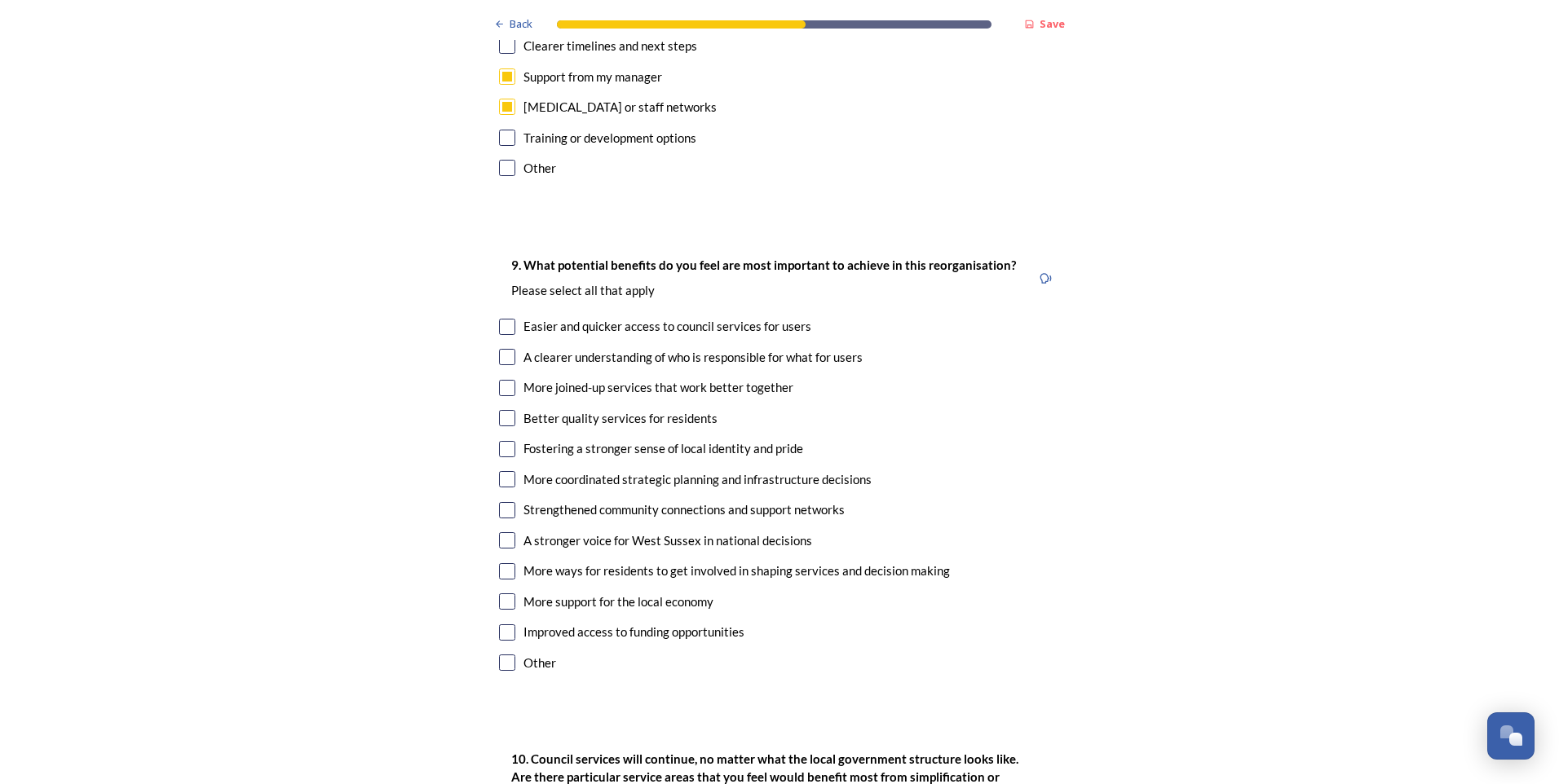
click at [502, 379] on input "checkbox" at bounding box center [507, 387] width 16 height 16
checkbox input "true"
click at [499, 410] on input "checkbox" at bounding box center [507, 417] width 16 height 16
checkbox input "true"
click at [502, 441] on input "checkbox" at bounding box center [507, 449] width 16 height 16
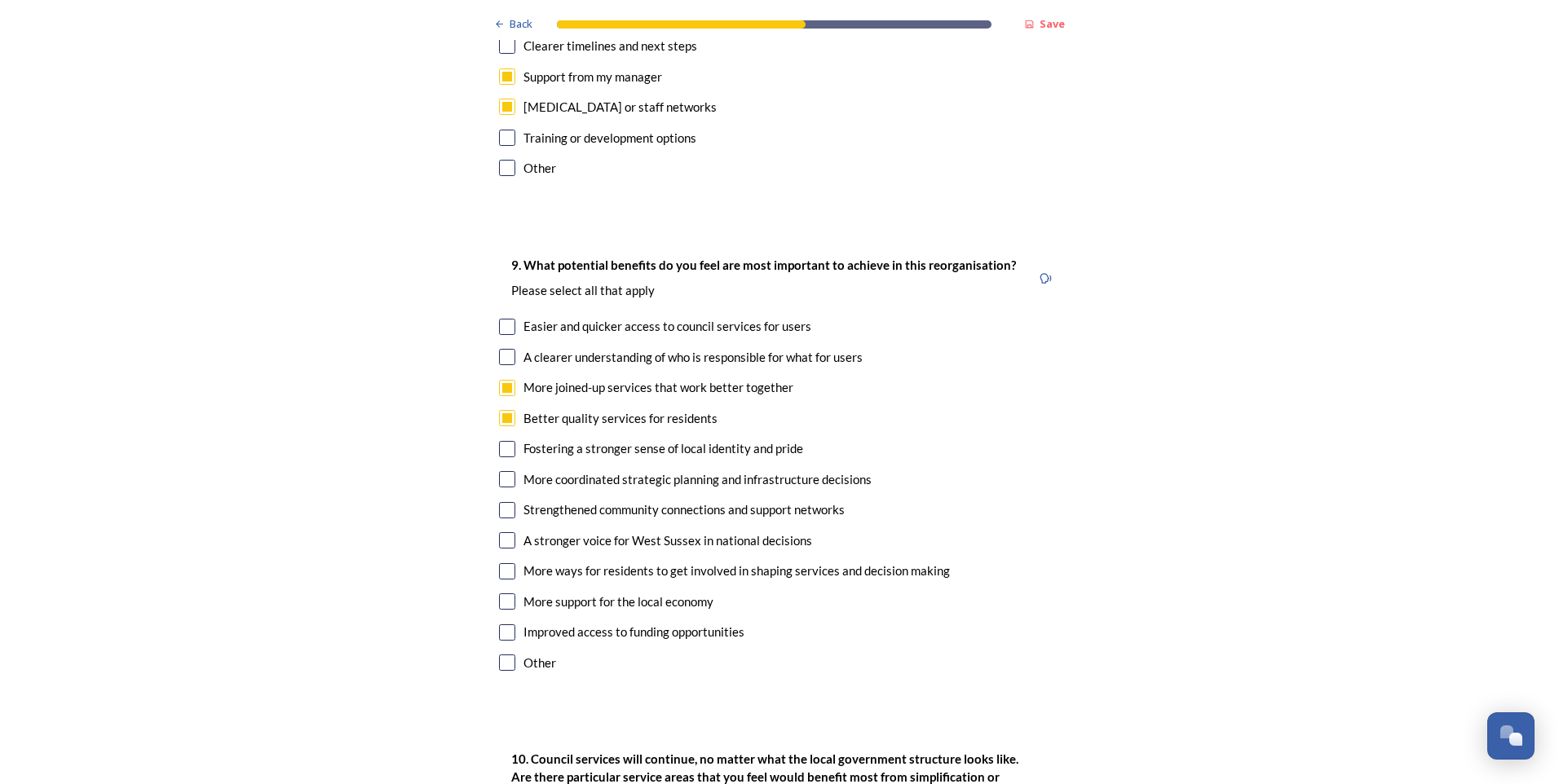
checkbox input "true"
click at [503, 471] on input "checkbox" at bounding box center [507, 479] width 16 height 16
checkbox input "true"
click at [499, 532] on input "checkbox" at bounding box center [507, 540] width 16 height 16
checkbox input "true"
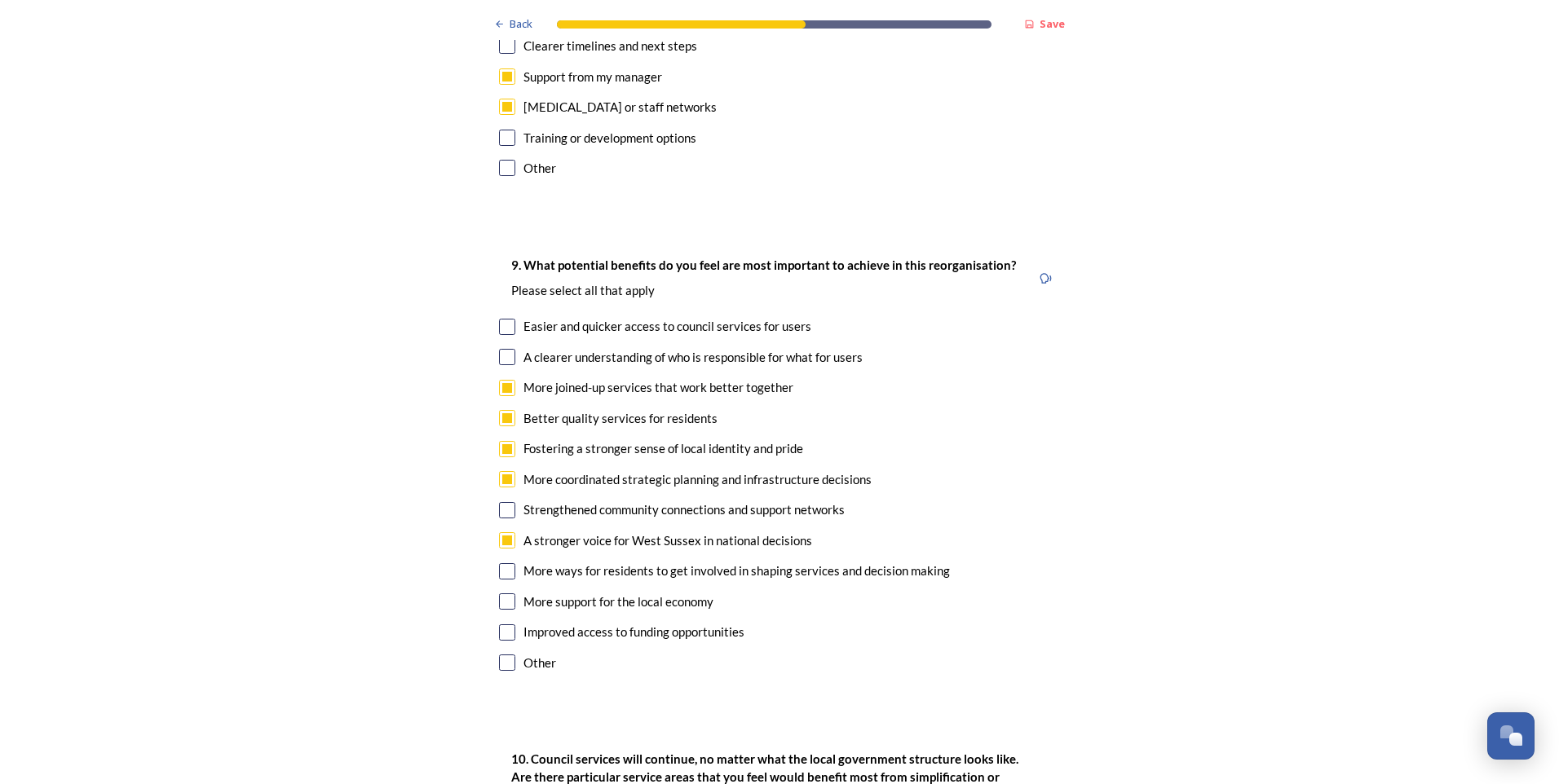
click at [502, 593] on input "checkbox" at bounding box center [507, 601] width 16 height 16
checkbox input "true"
click at [500, 624] on input "checkbox" at bounding box center [507, 632] width 16 height 16
checkbox input "true"
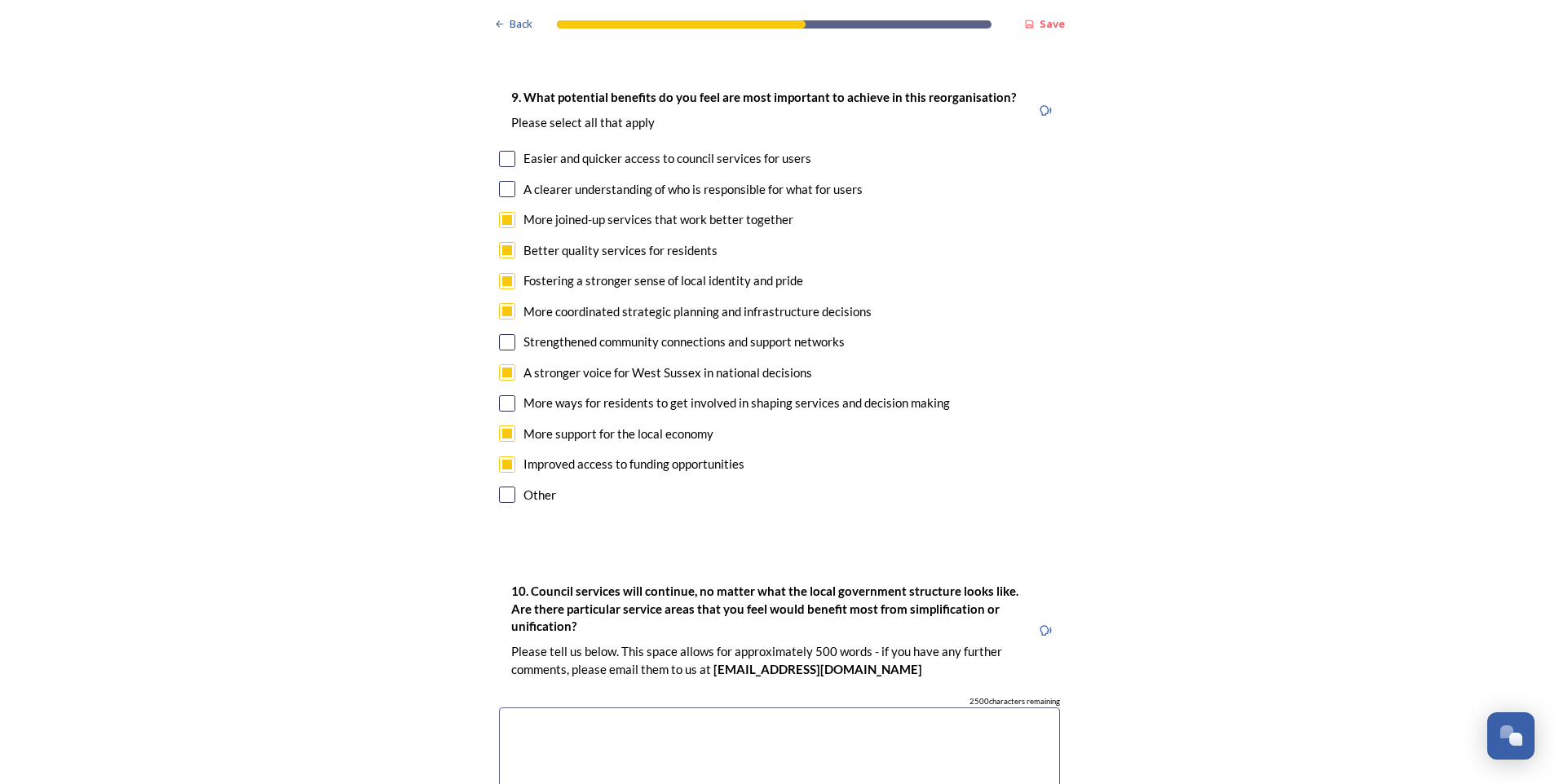
scroll to position [4075, 0]
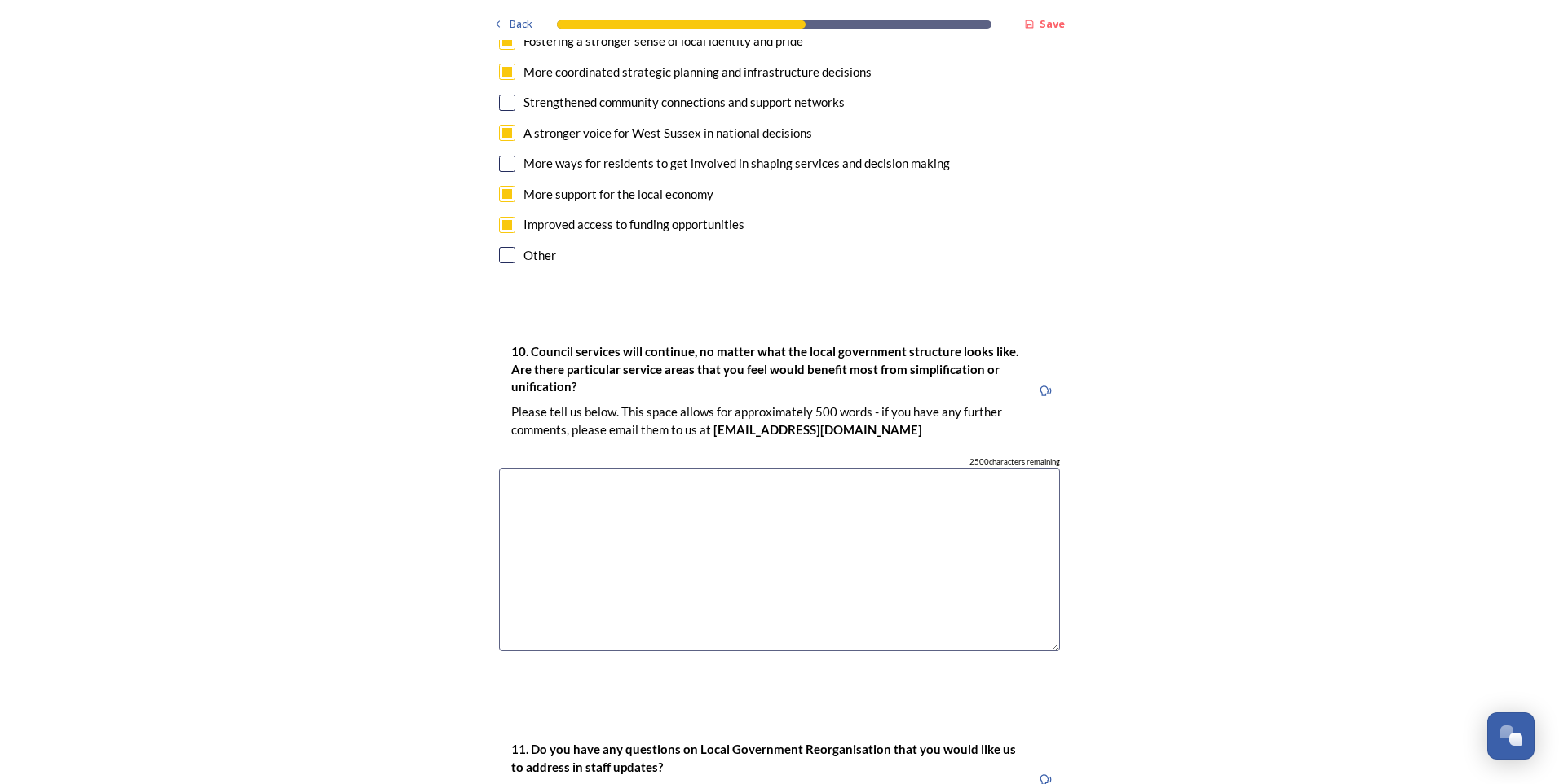
click at [617, 468] on textarea at bounding box center [779, 559] width 561 height 183
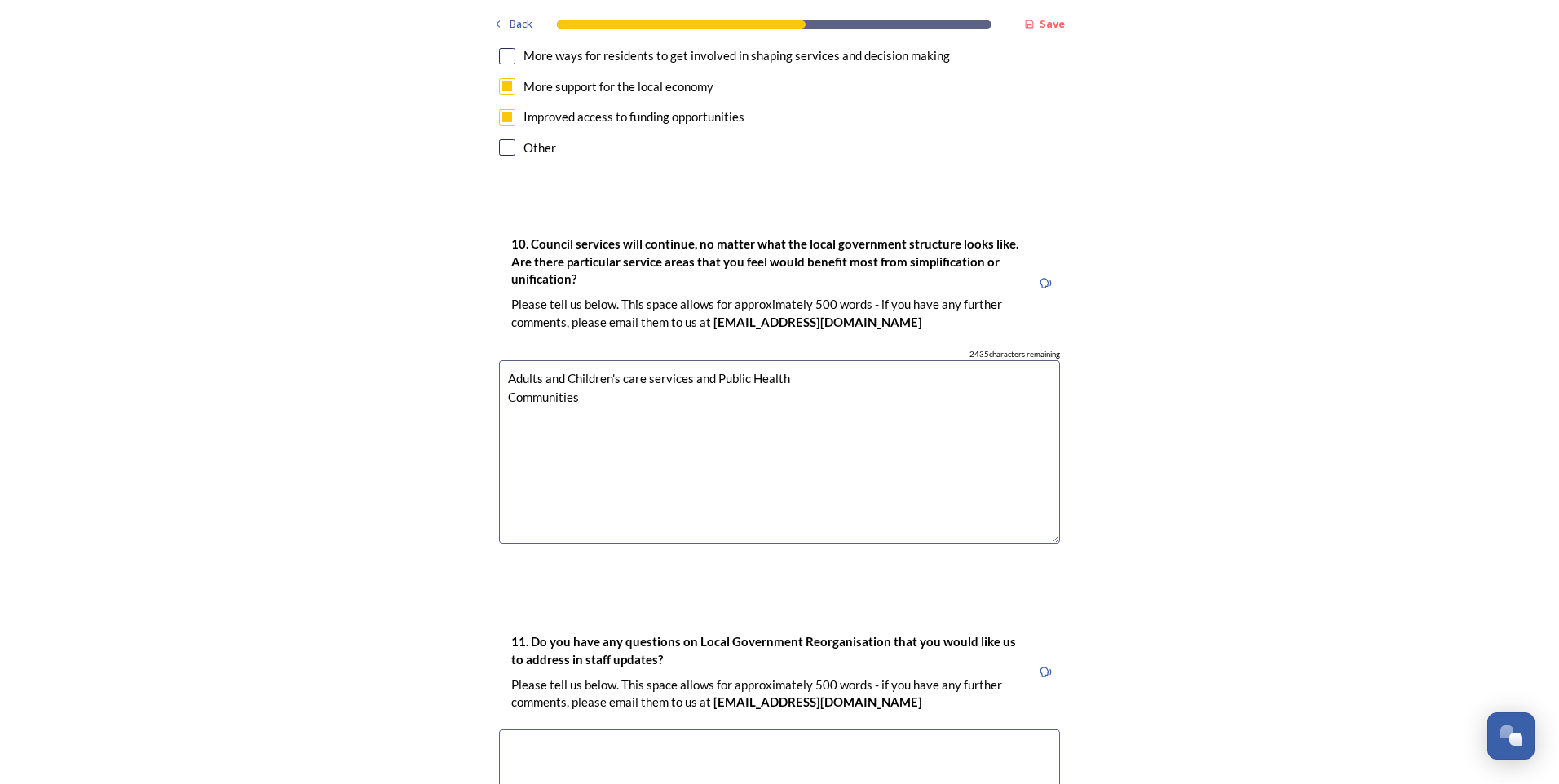
scroll to position [4470, 0]
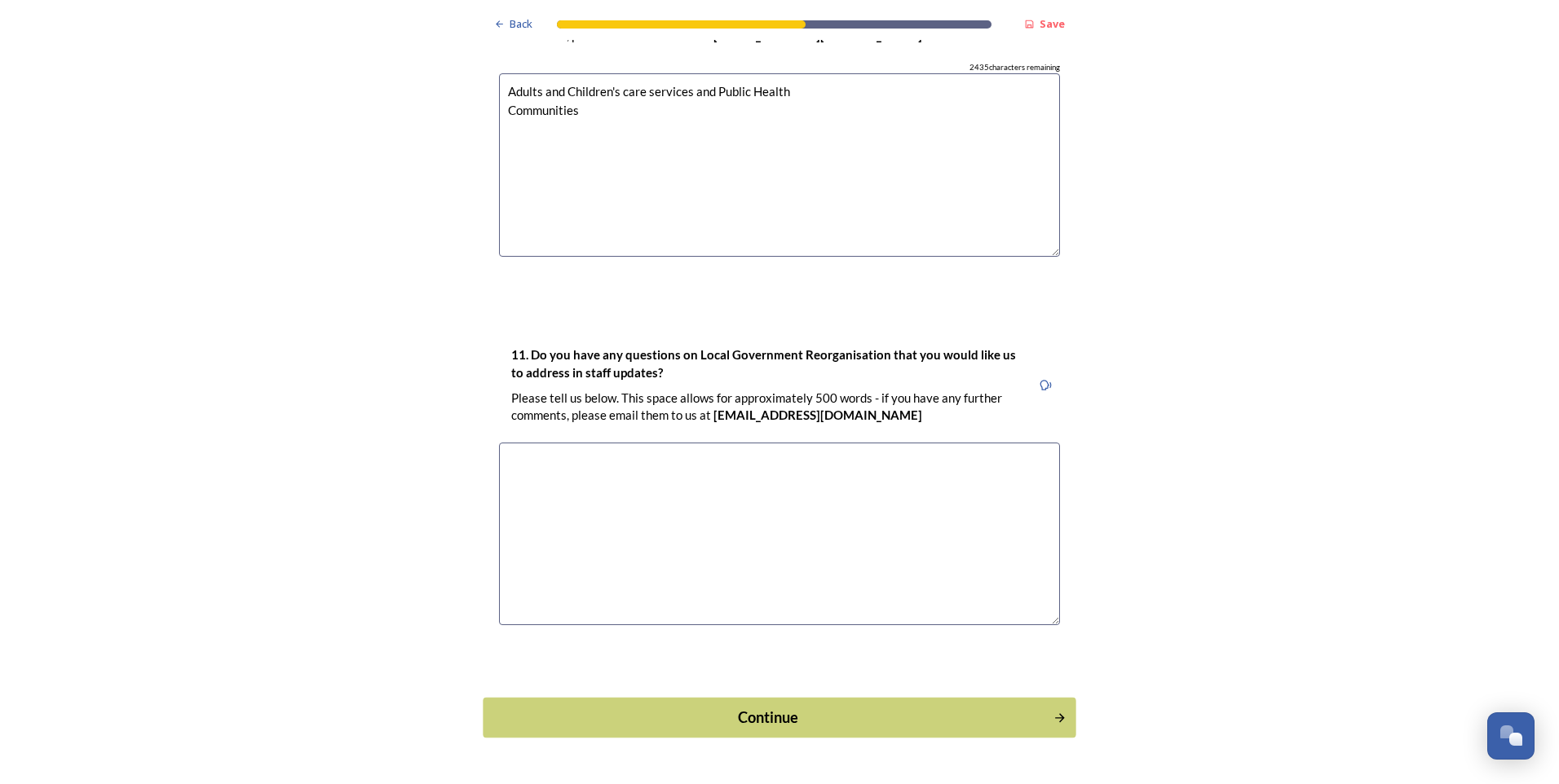
type textarea "Adults and Children's care services and Public Health Communities"
click at [798, 706] on div "Continue" at bounding box center [768, 717] width 552 height 22
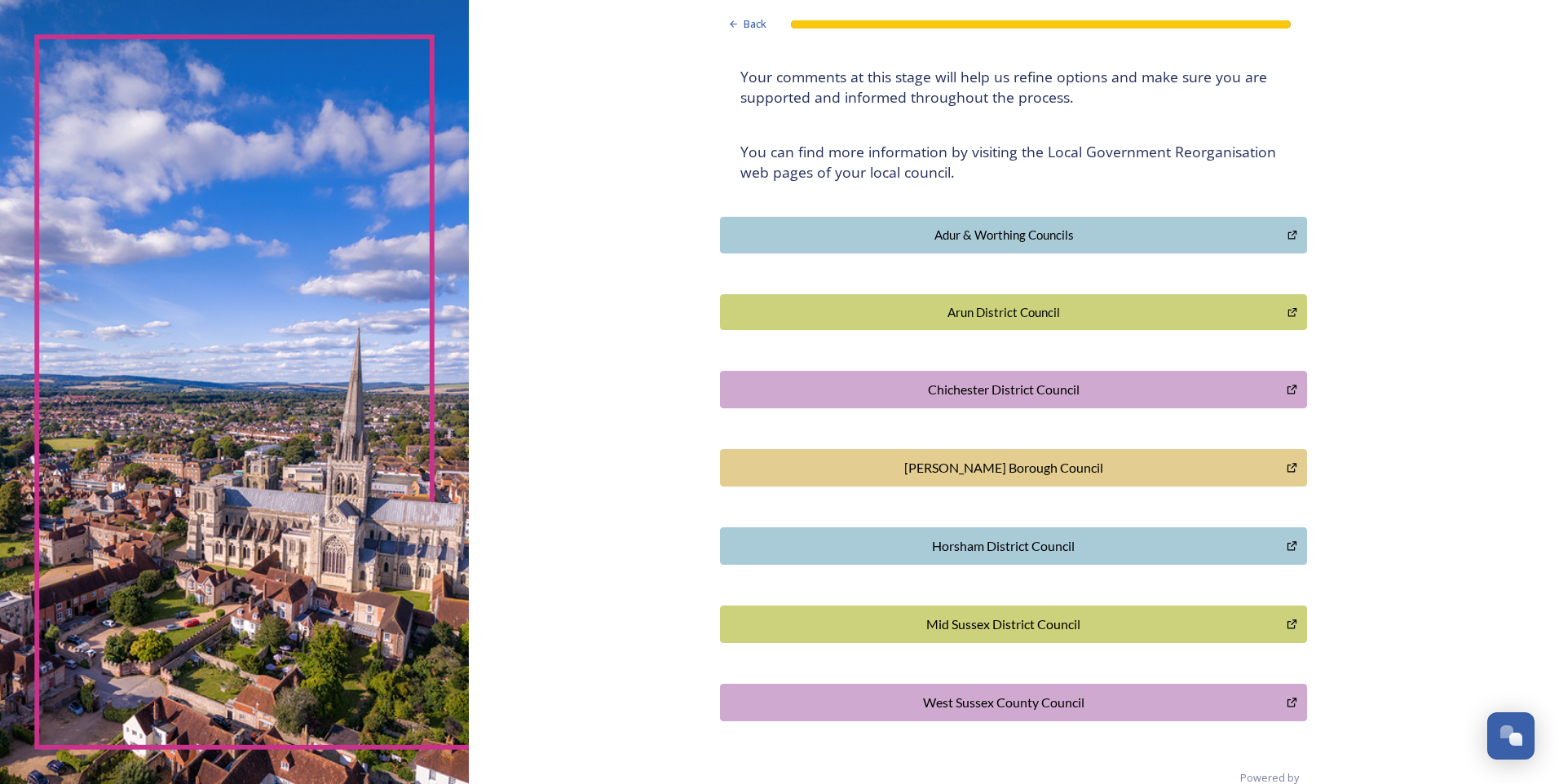
scroll to position [265, 0]
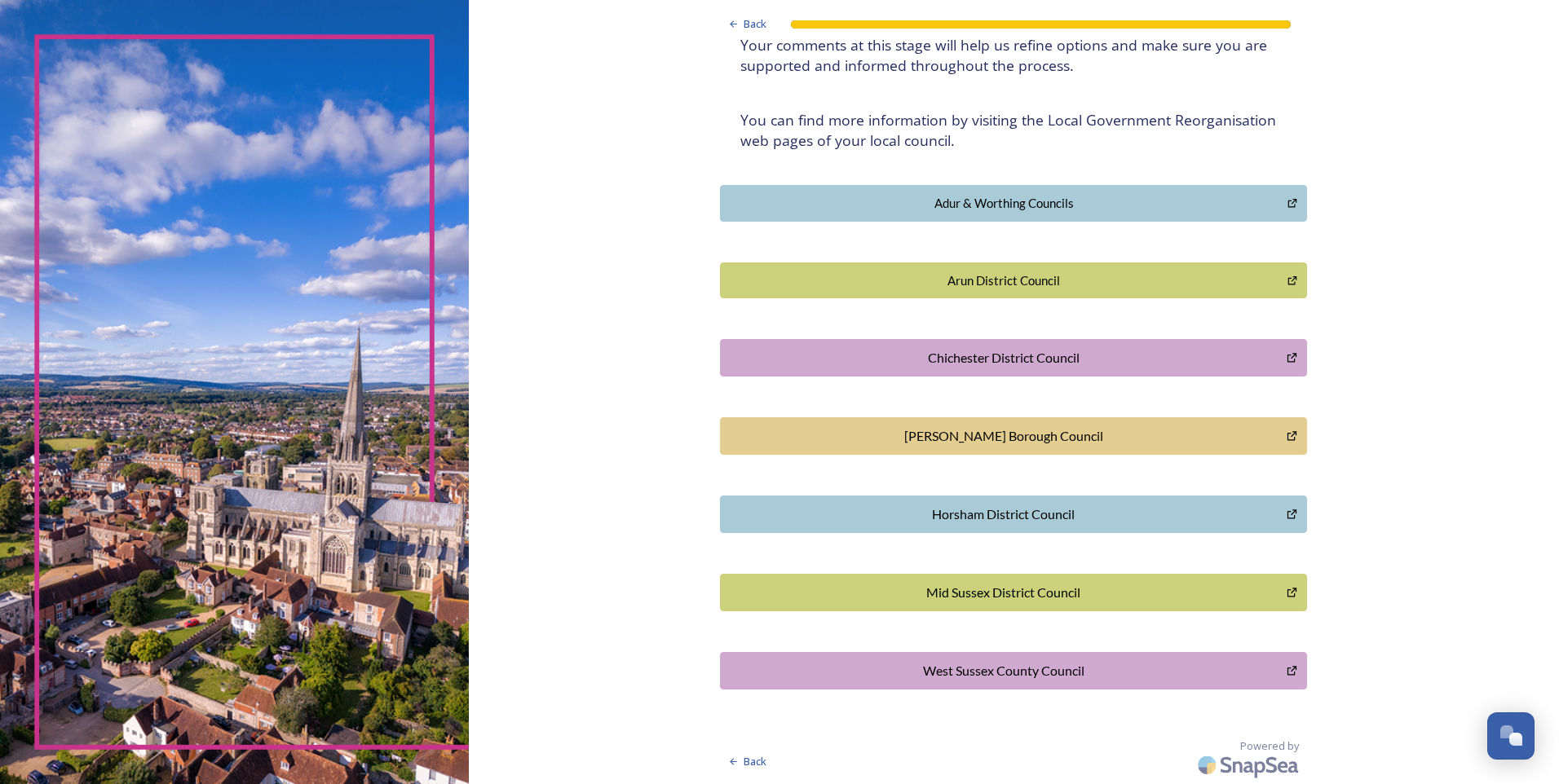
click at [1063, 666] on div "West Sussex County Council" at bounding box center [1003, 671] width 549 height 20
